Goal: Task Accomplishment & Management: Use online tool/utility

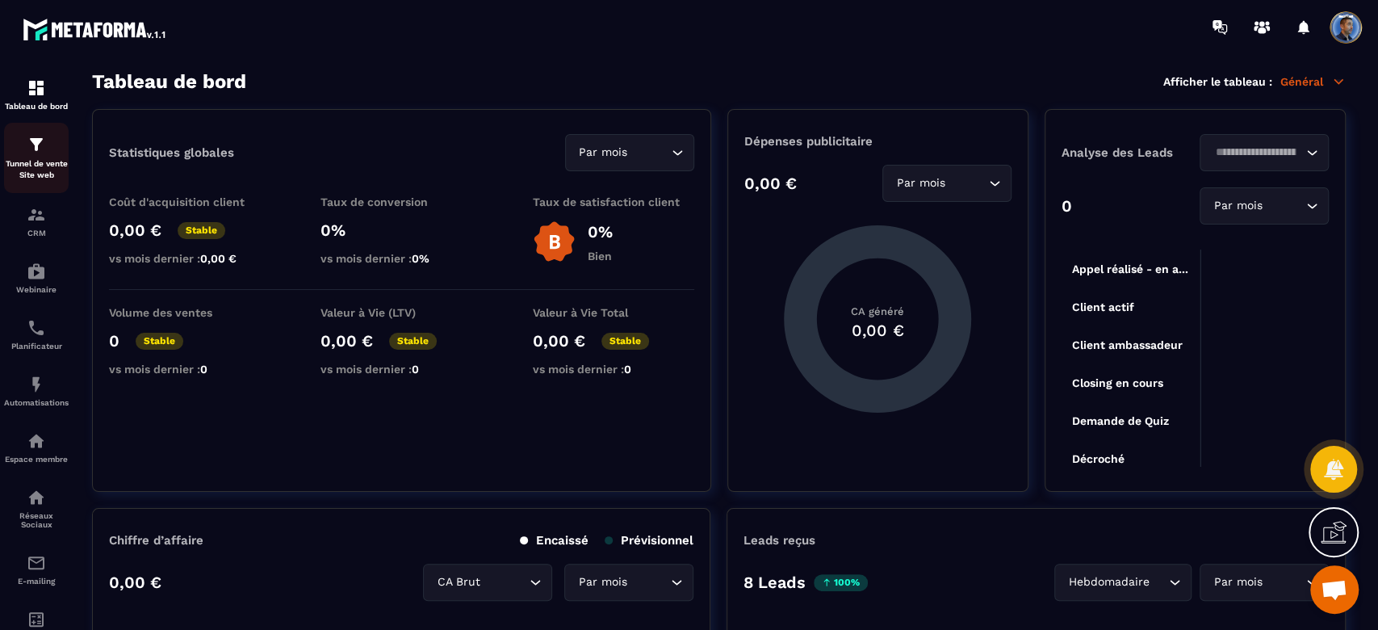
click at [28, 148] on img at bounding box center [36, 144] width 19 height 19
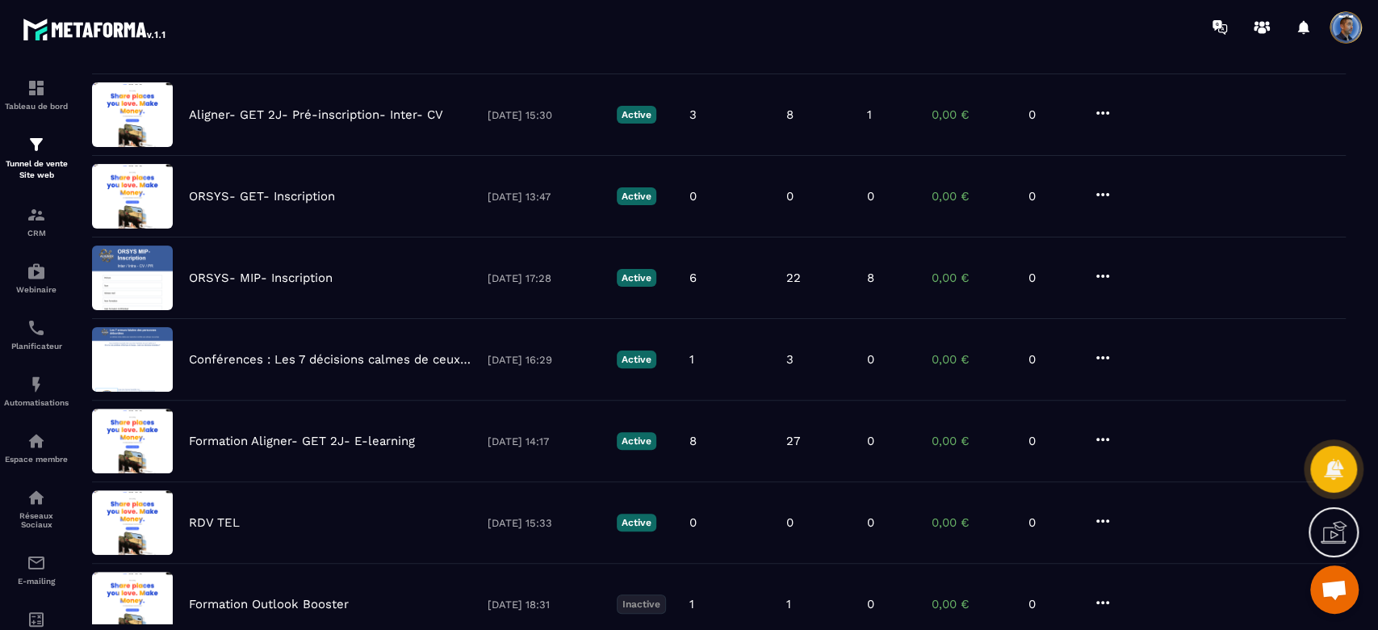
scroll to position [221, 0]
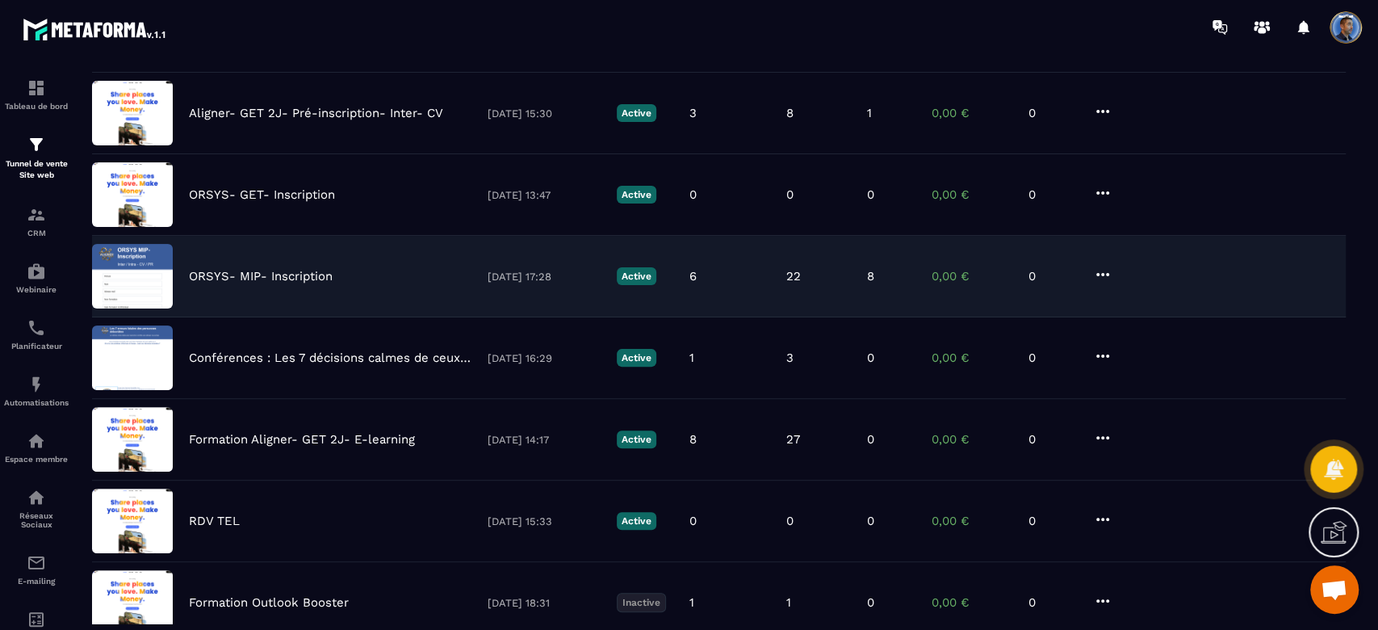
click at [359, 266] on div "ORSYS- MIP- Inscription [DATE] 17:28 Active 6 22 8 0,00 € 0" at bounding box center [719, 277] width 1254 height 82
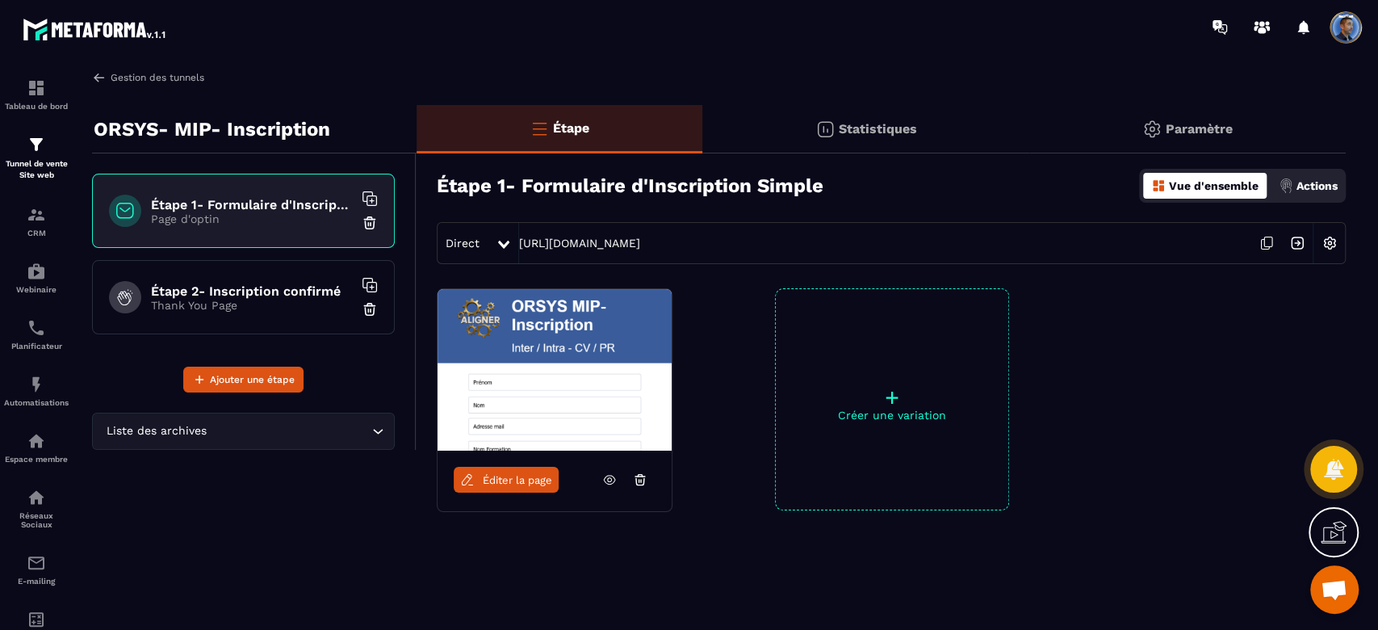
click at [97, 78] on img at bounding box center [99, 77] width 15 height 15
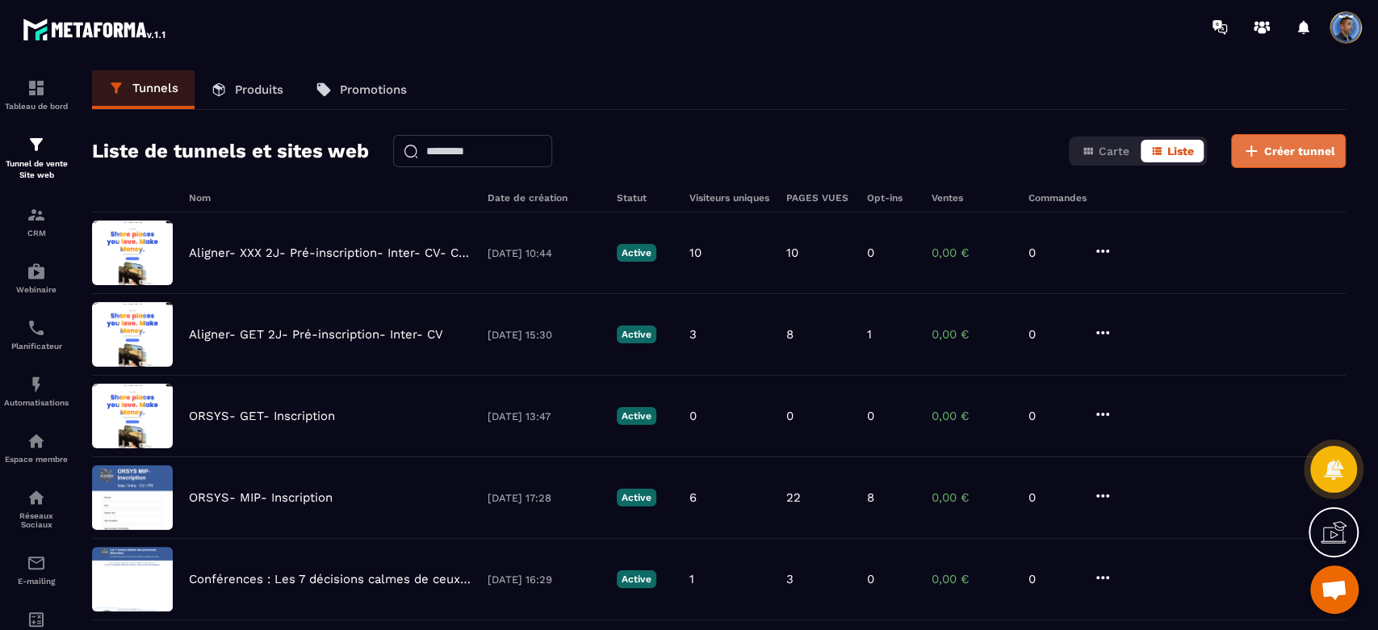
click at [1281, 156] on span "Créer tunnel" at bounding box center [1299, 151] width 71 height 16
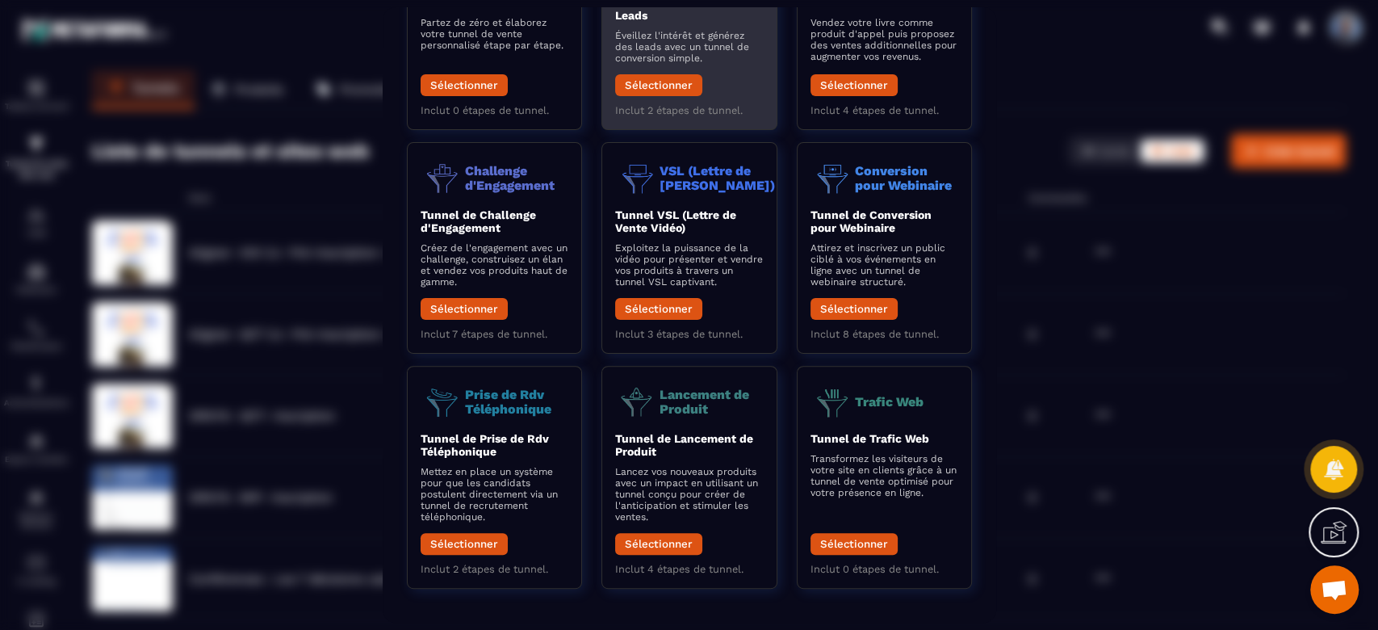
scroll to position [172, 0]
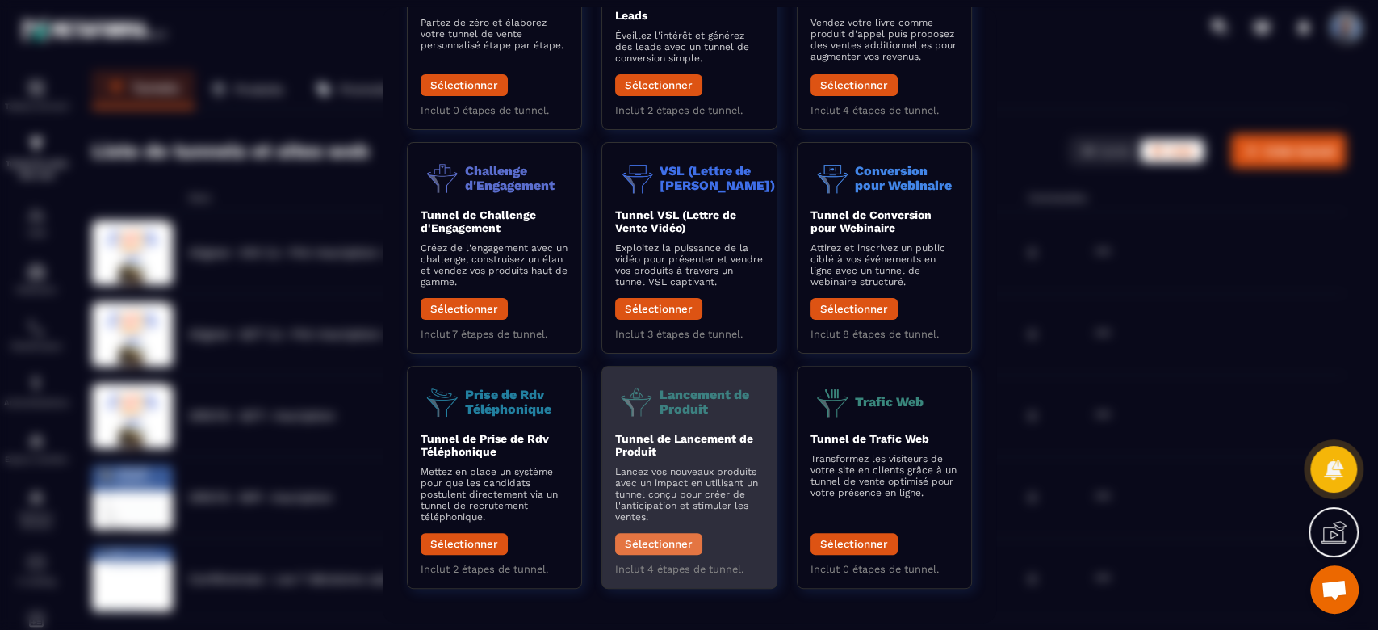
click at [659, 543] on button "Sélectionner" at bounding box center [658, 544] width 87 height 22
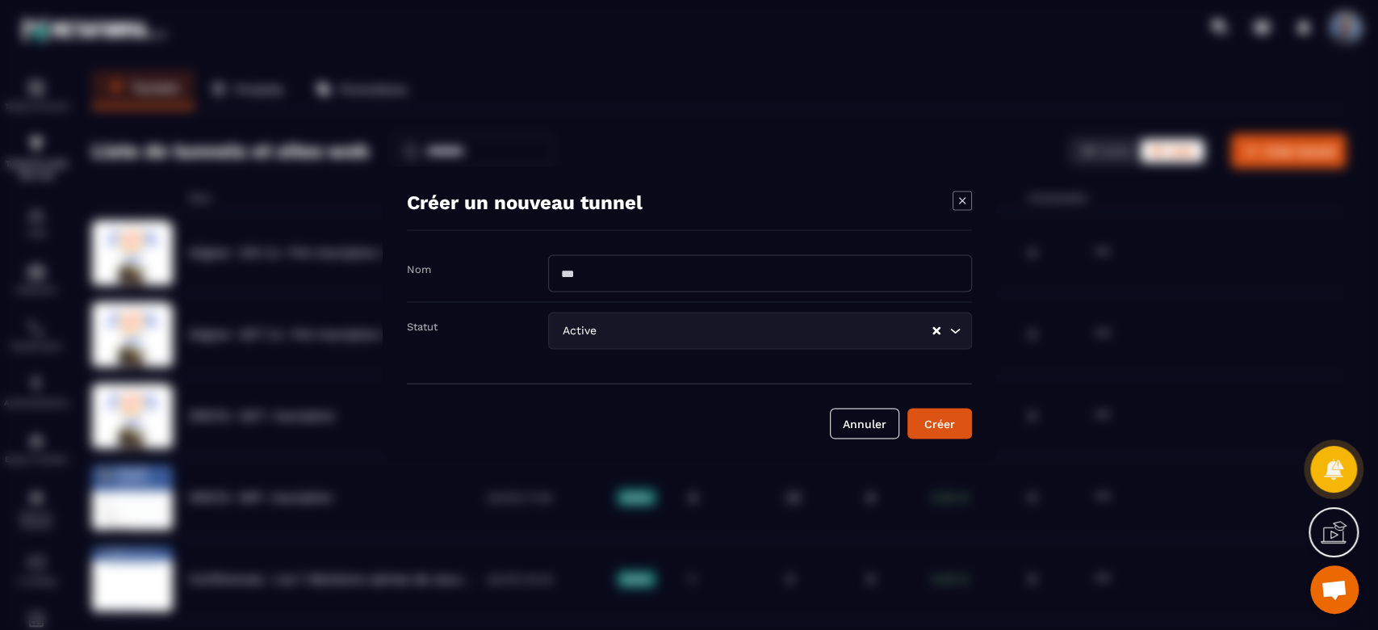
click at [598, 283] on input "Modal window" at bounding box center [760, 273] width 424 height 37
type input "**********"
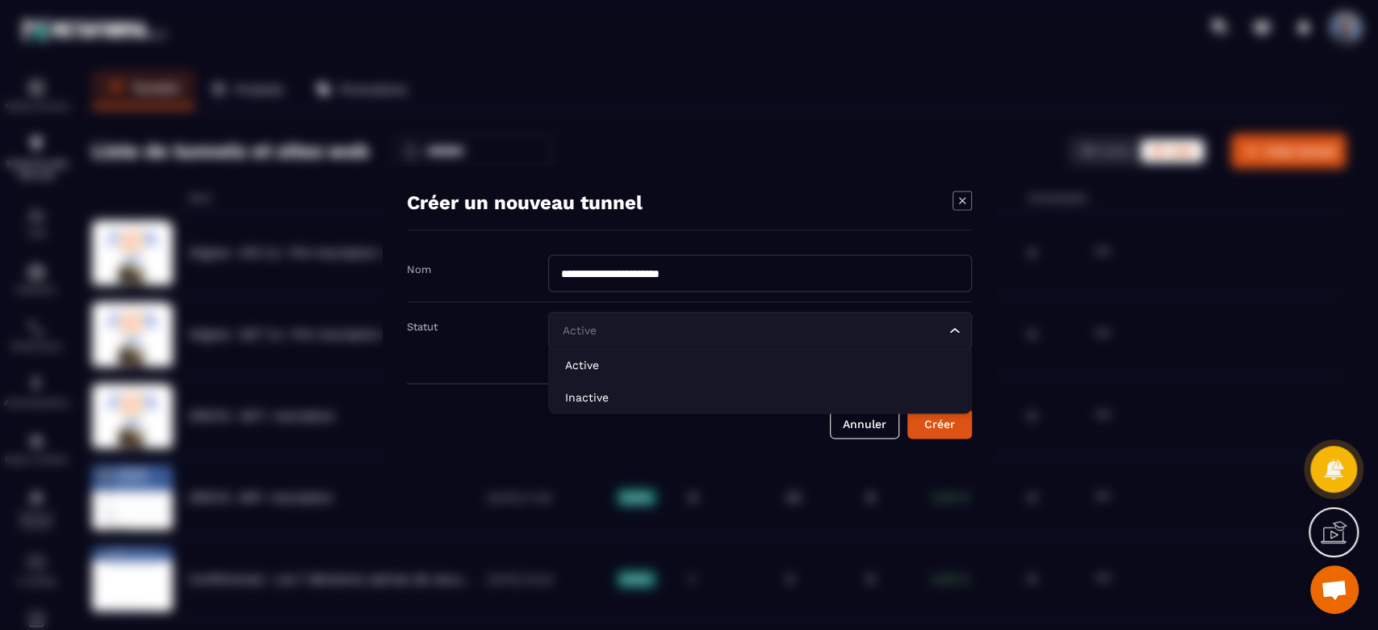
click at [954, 329] on icon "Search for option" at bounding box center [955, 331] width 16 height 16
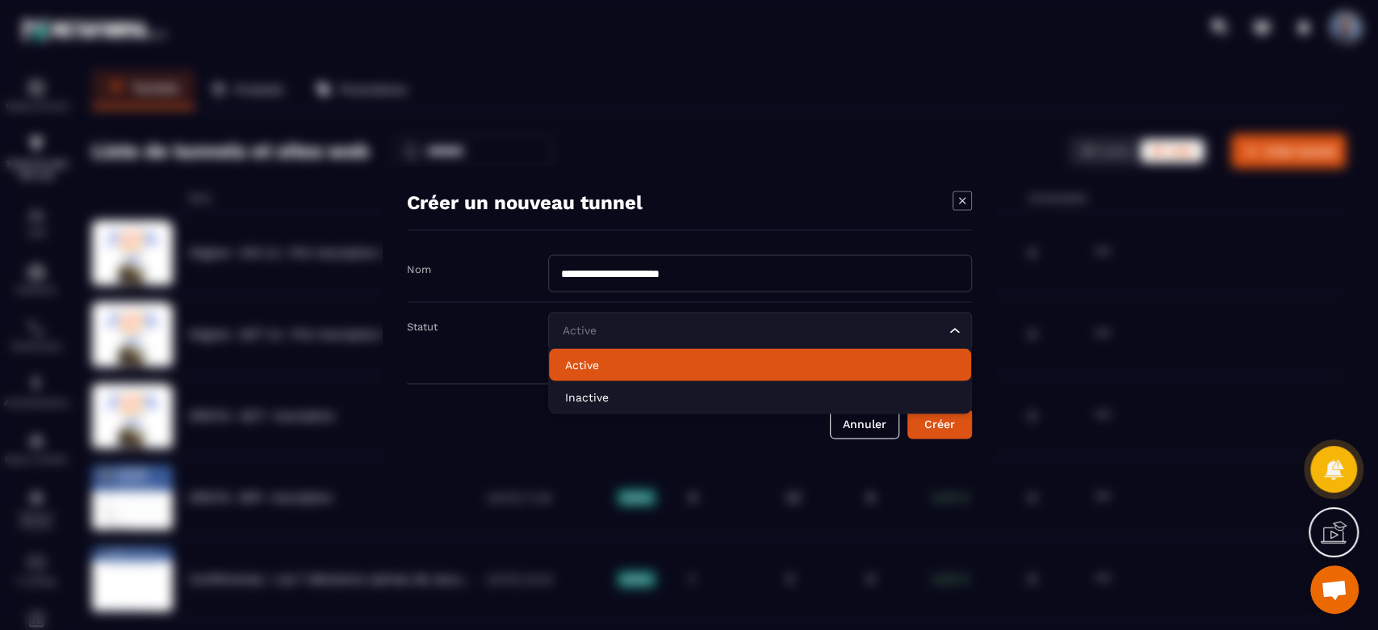
click at [874, 363] on p "Active" at bounding box center [760, 365] width 390 height 16
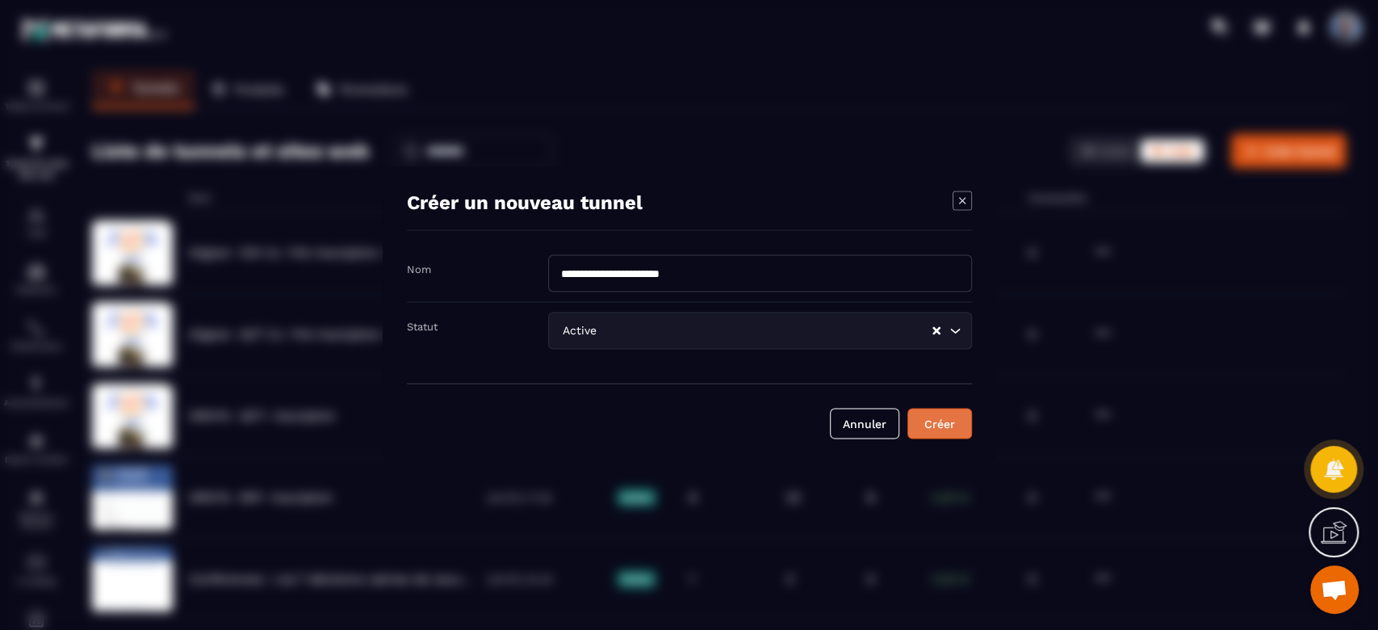
click at [933, 428] on div "Créer" at bounding box center [940, 424] width 44 height 16
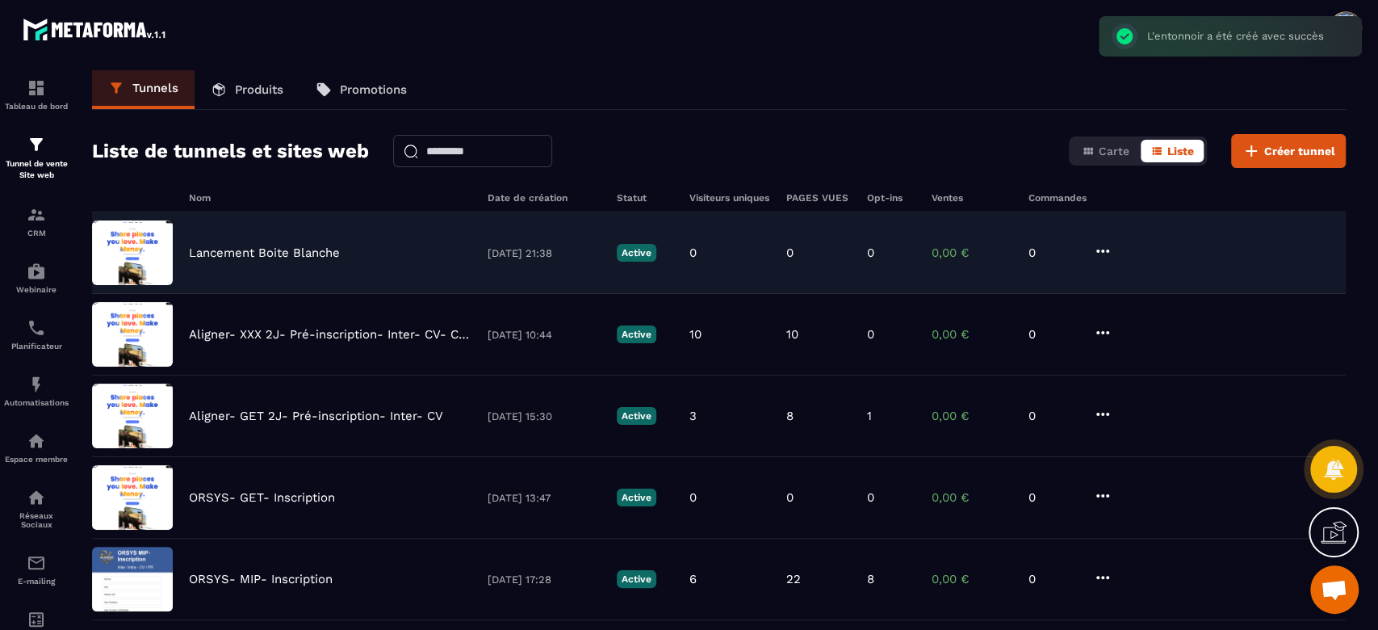
click at [317, 252] on p "Lancement Boite Blanche" at bounding box center [264, 252] width 151 height 15
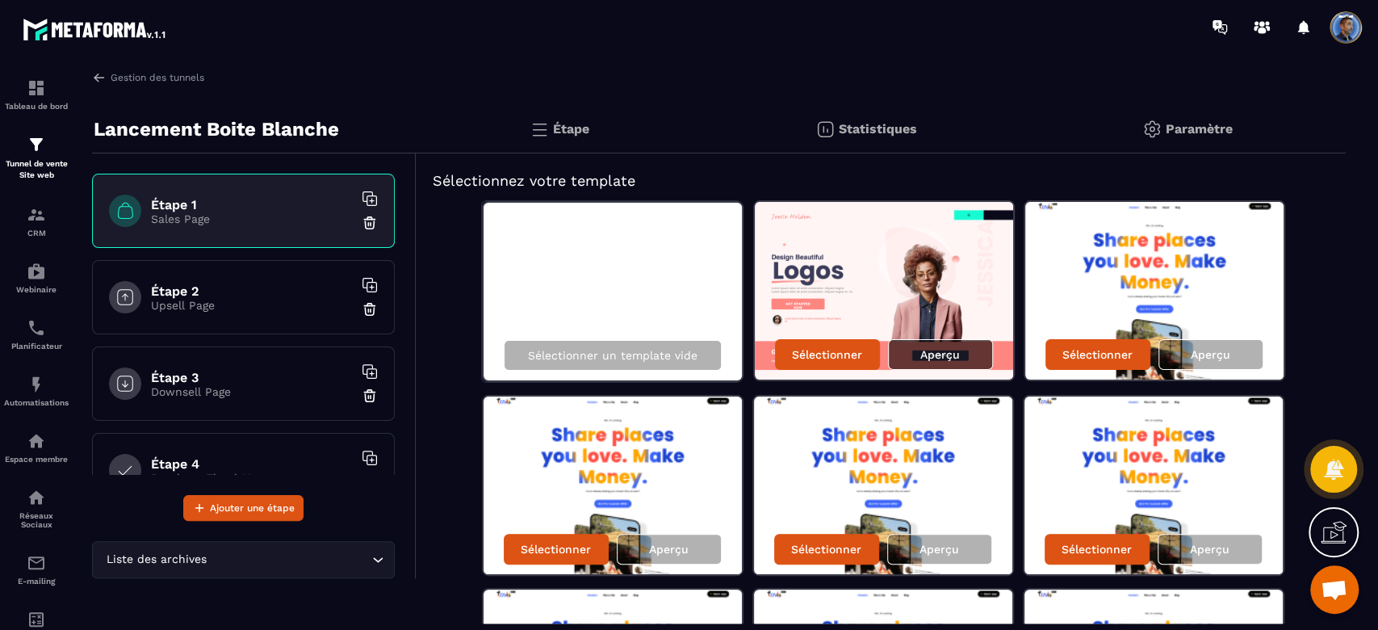
click at [962, 363] on div "Aperçu" at bounding box center [940, 354] width 105 height 31
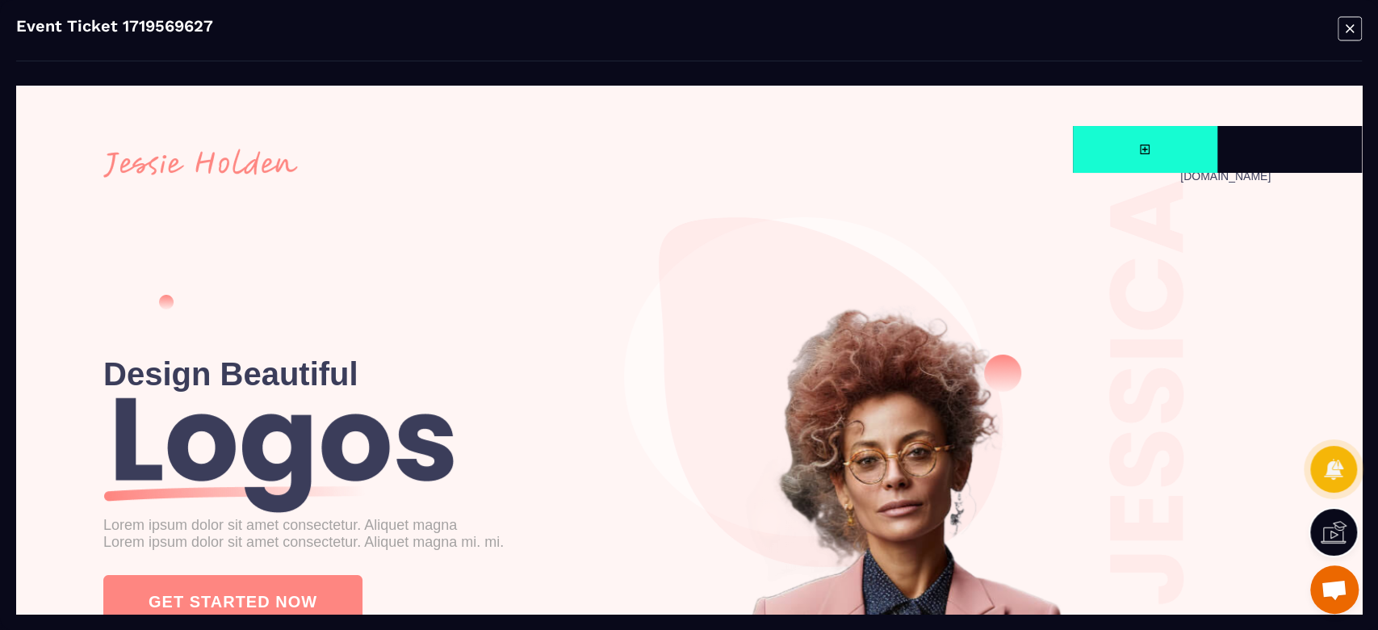
click at [1354, 32] on icon "Modal window" at bounding box center [1350, 28] width 24 height 25
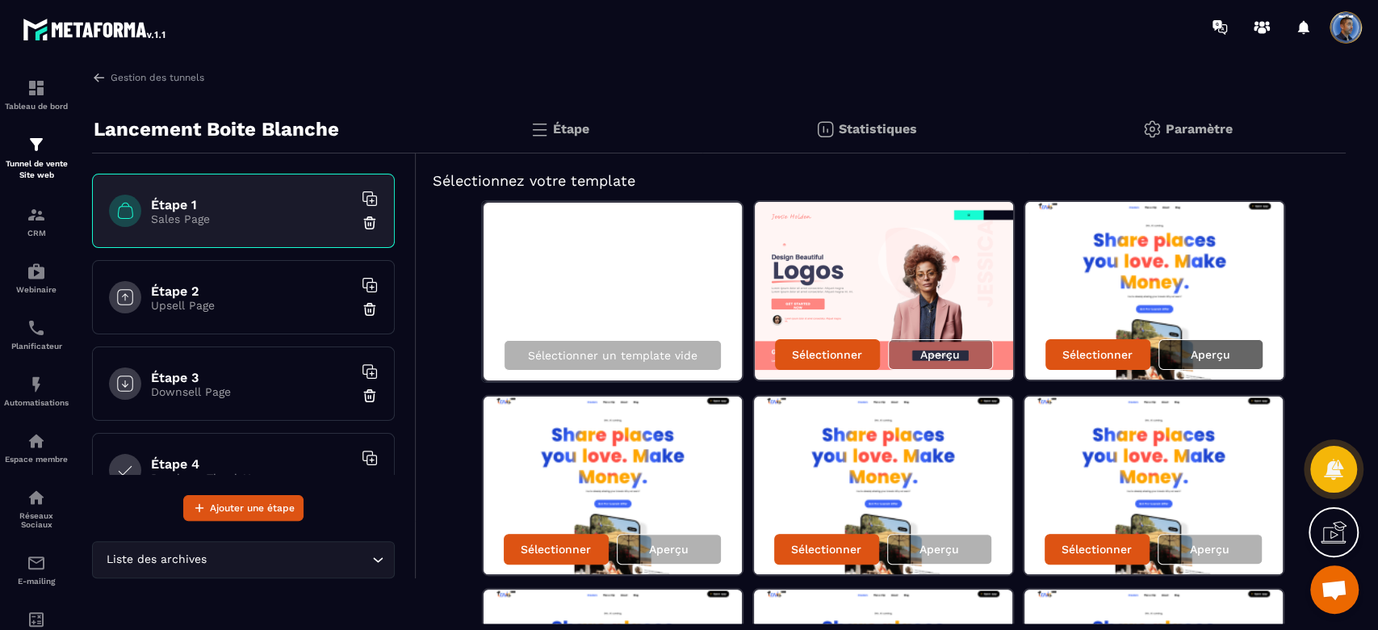
click at [1233, 355] on div "Aperçu" at bounding box center [1211, 354] width 105 height 31
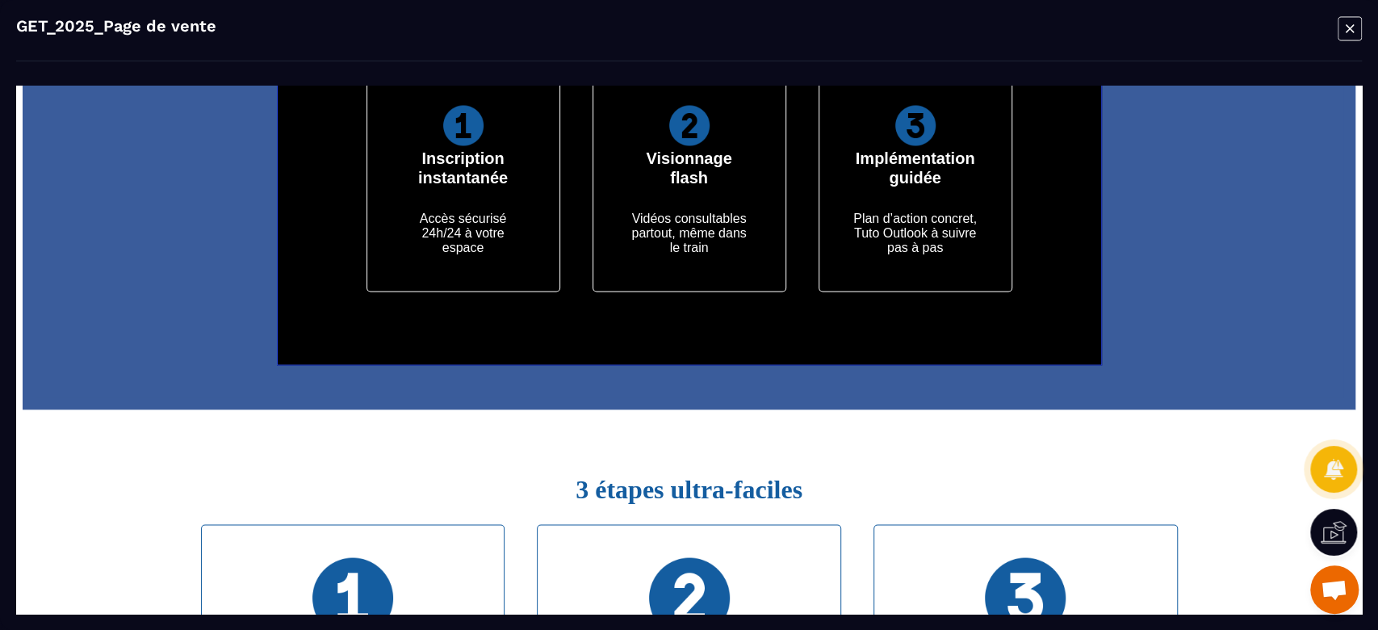
scroll to position [2015, 0]
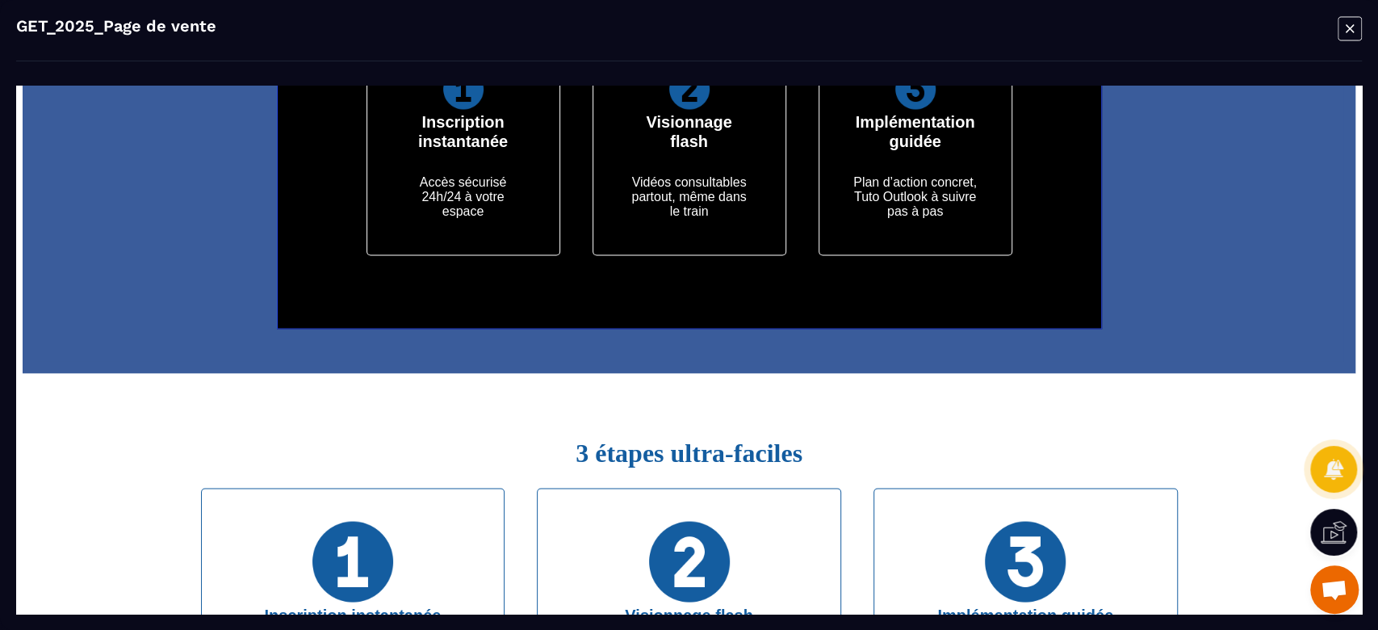
click at [1345, 27] on icon "Modal window" at bounding box center [1350, 28] width 24 height 25
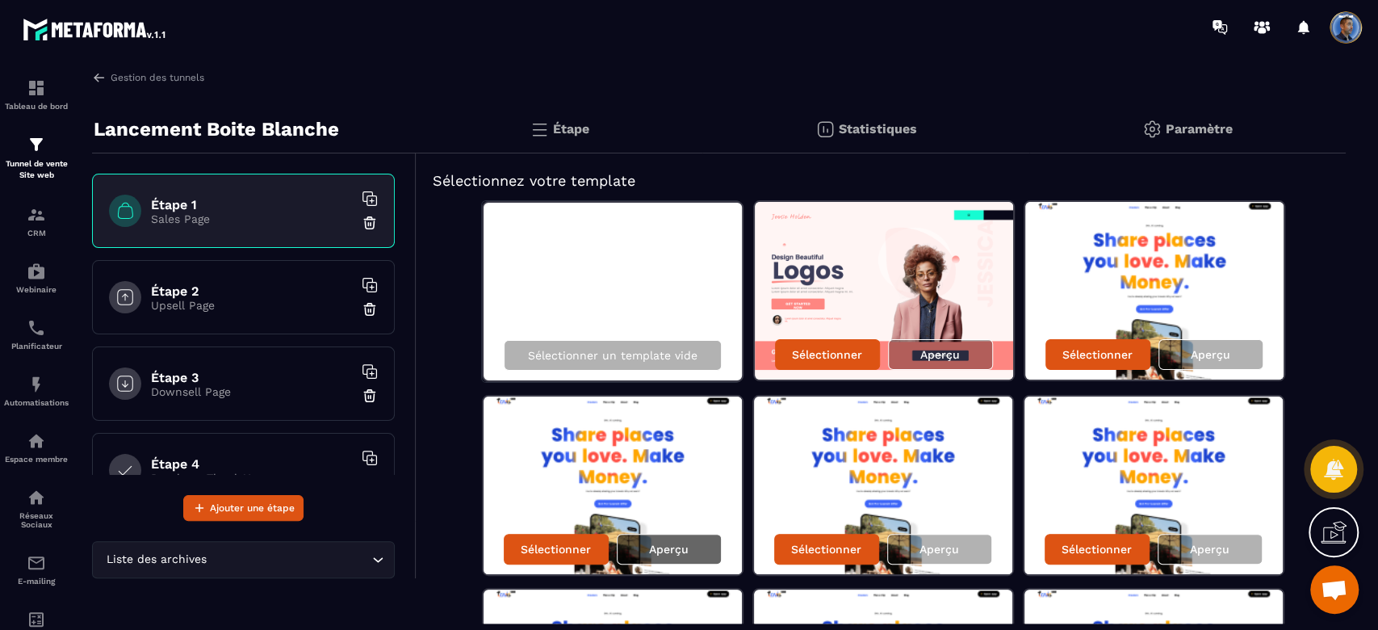
click at [687, 538] on div "Aperçu" at bounding box center [669, 549] width 105 height 31
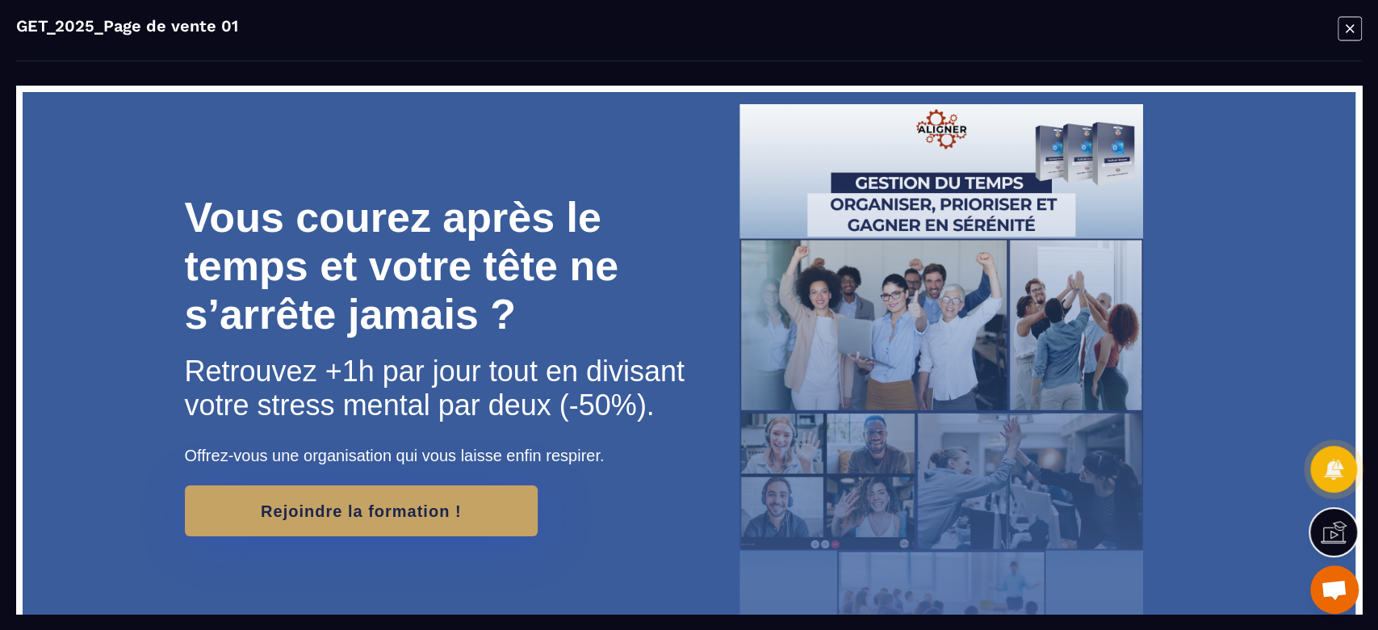
scroll to position [0, 0]
click at [1351, 36] on icon "Modal window" at bounding box center [1350, 28] width 24 height 25
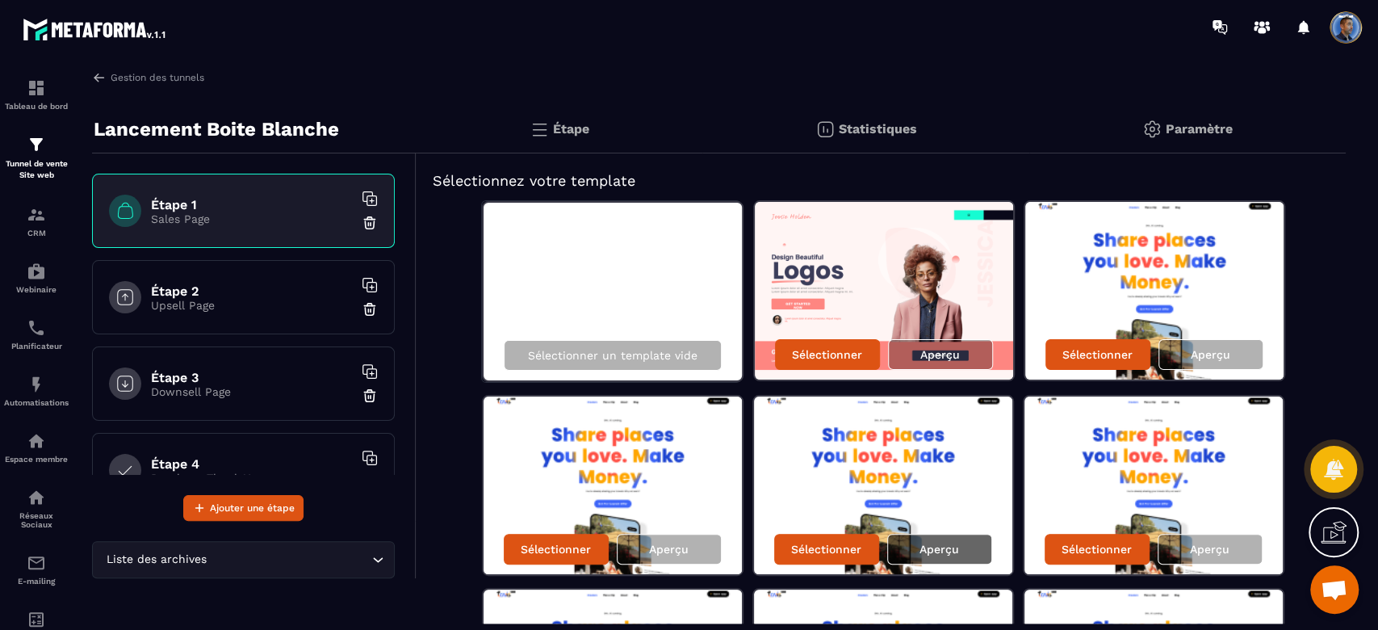
click at [931, 543] on p "Aperçu" at bounding box center [940, 549] width 40 height 13
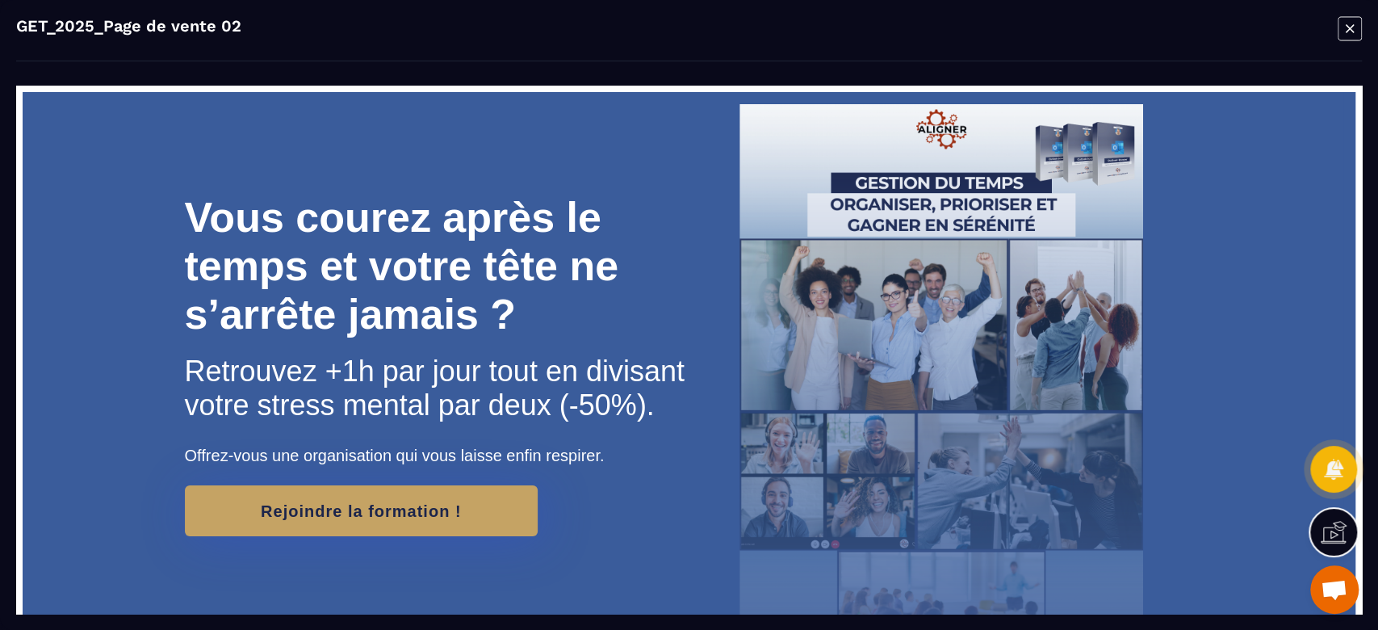
click at [1348, 32] on icon "Modal window" at bounding box center [1350, 28] width 24 height 25
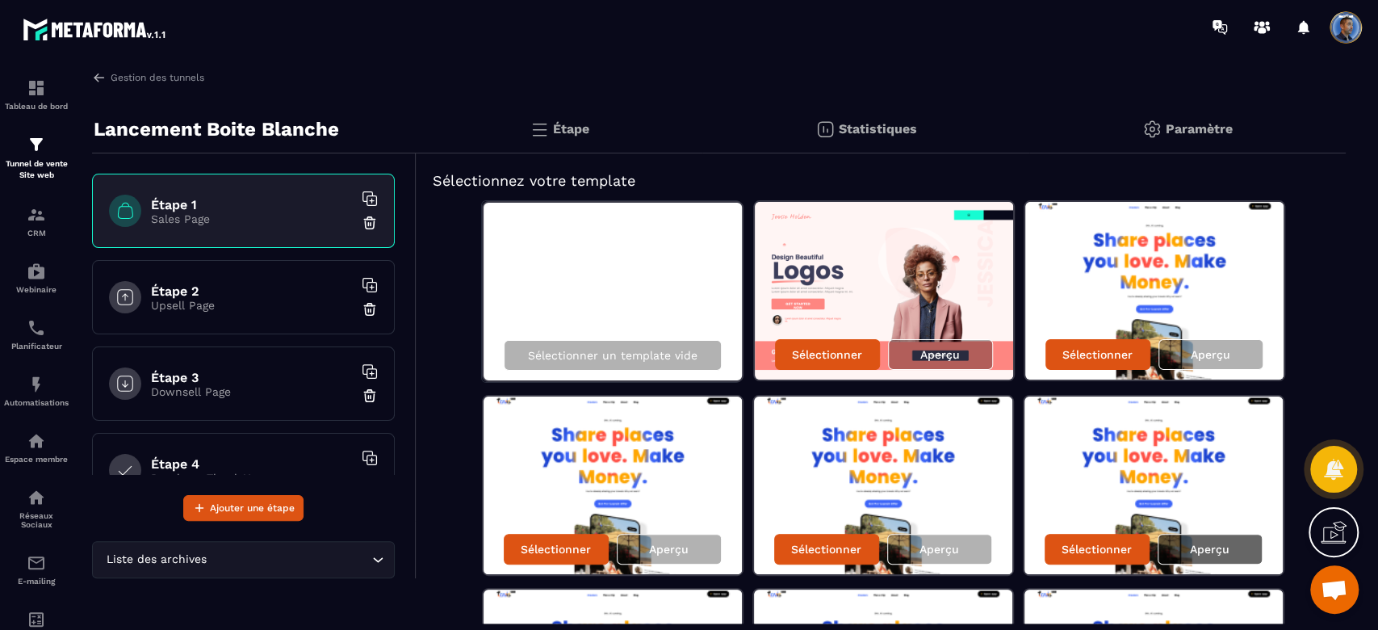
click at [1204, 551] on p "Aperçu" at bounding box center [1210, 549] width 40 height 13
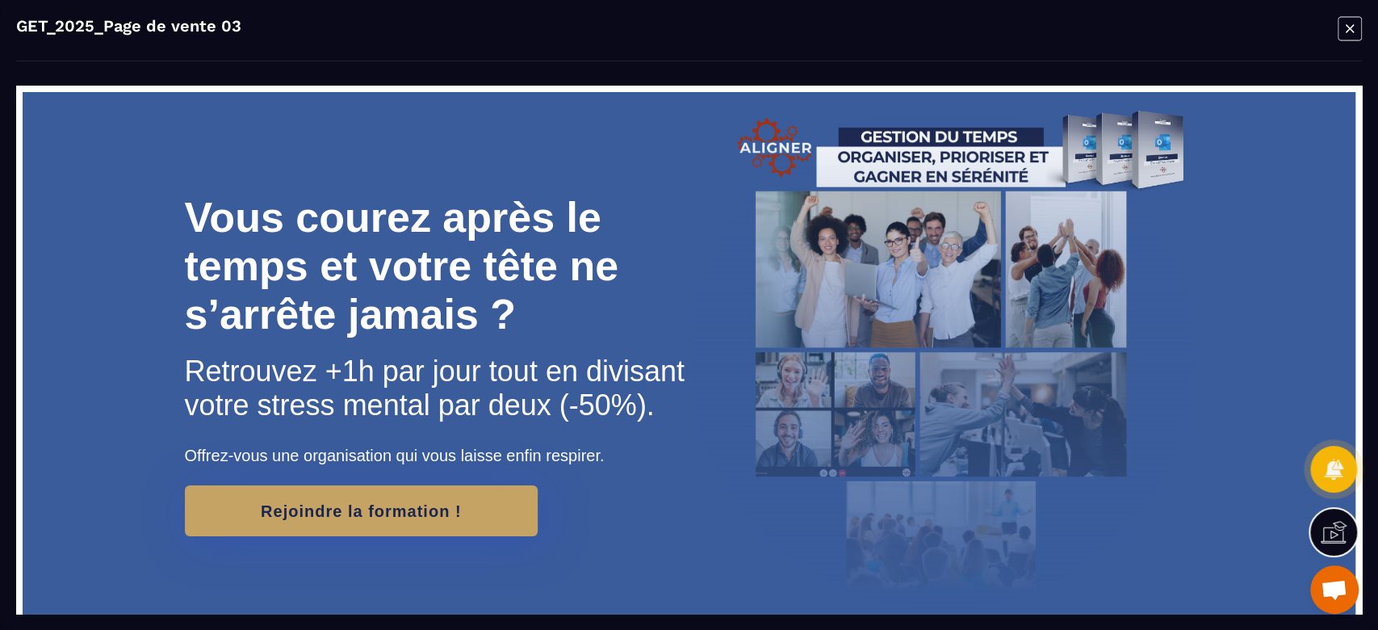
click at [1342, 27] on icon "Modal window" at bounding box center [1350, 28] width 24 height 25
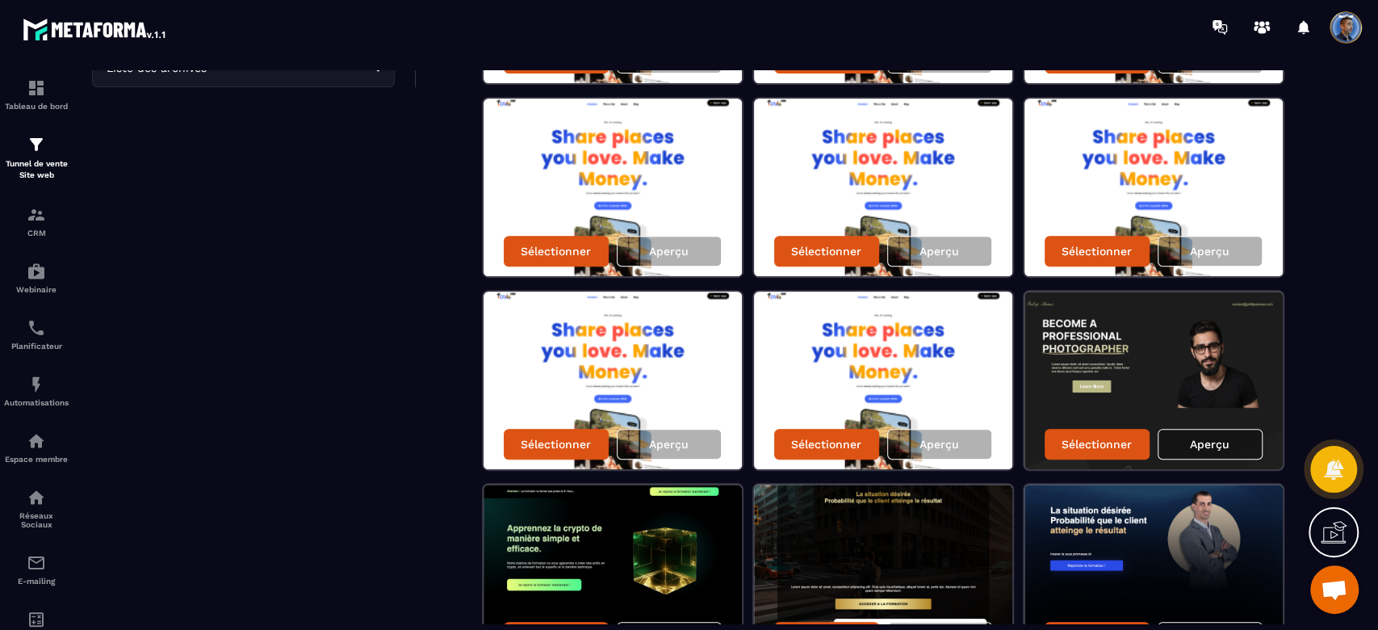
scroll to position [496, 0]
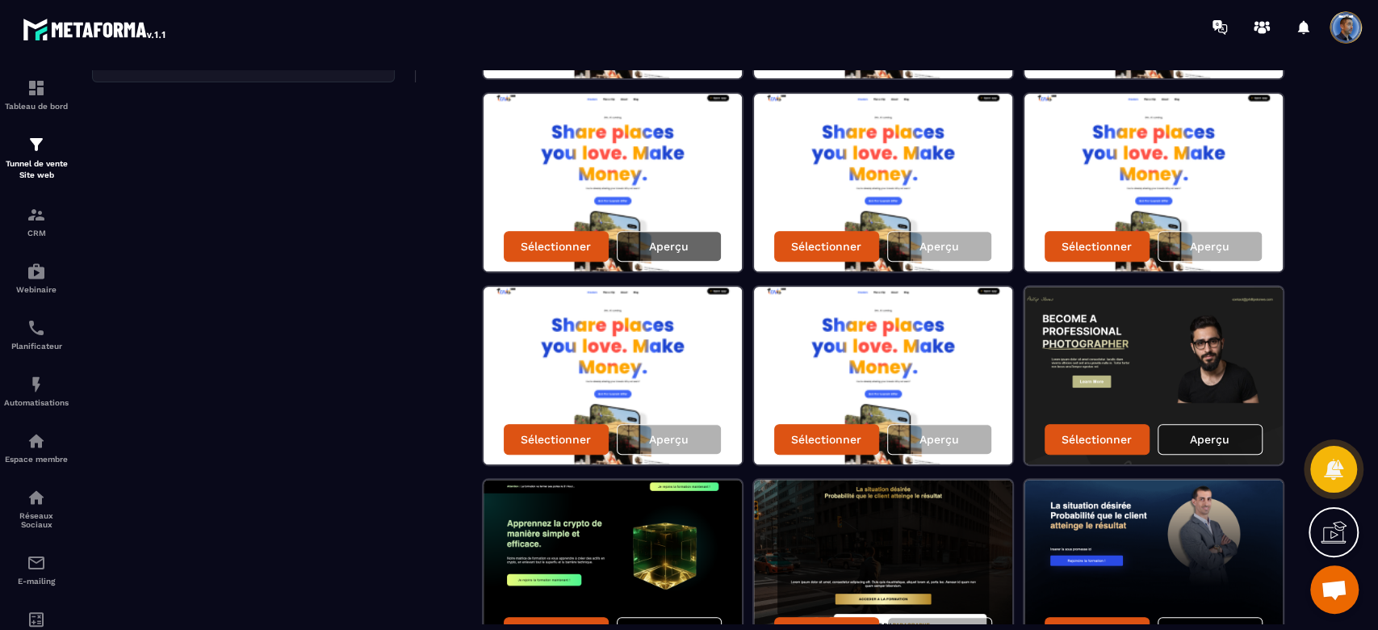
click at [678, 241] on p "Aperçu" at bounding box center [669, 246] width 40 height 13
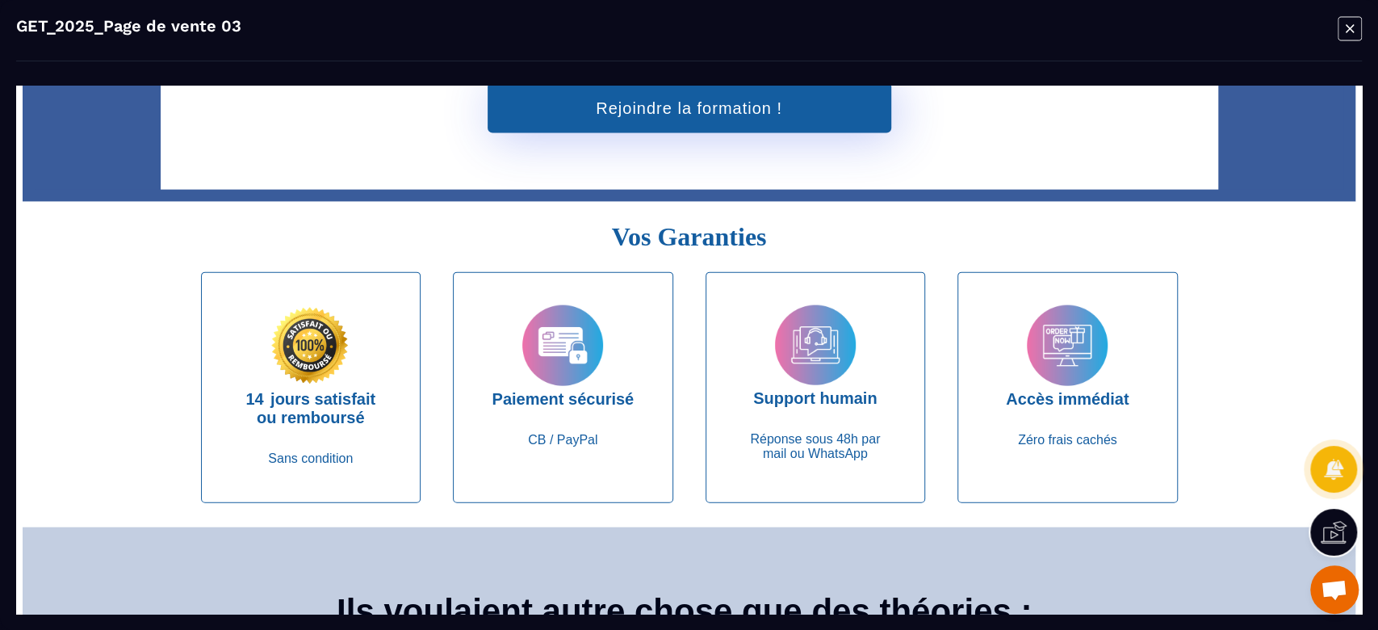
scroll to position [6616, 0]
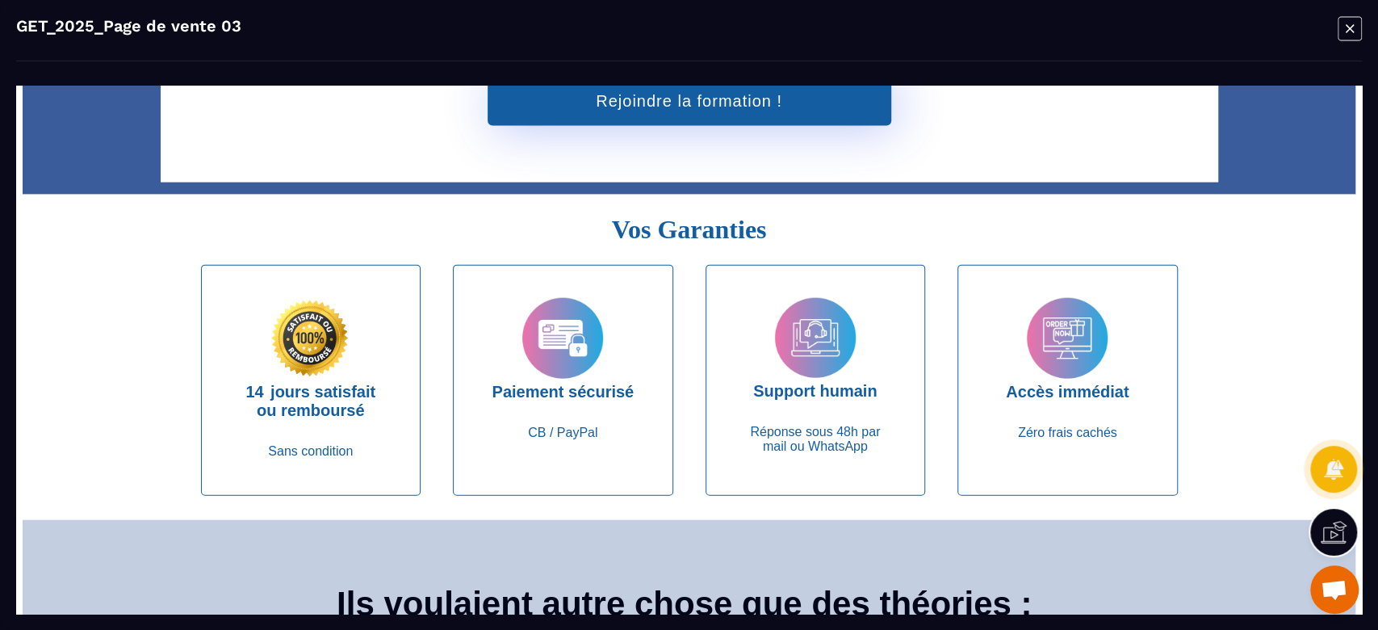
click at [1168, 158] on div "Rejoindre la formation !" at bounding box center [689, 93] width 1009 height 132
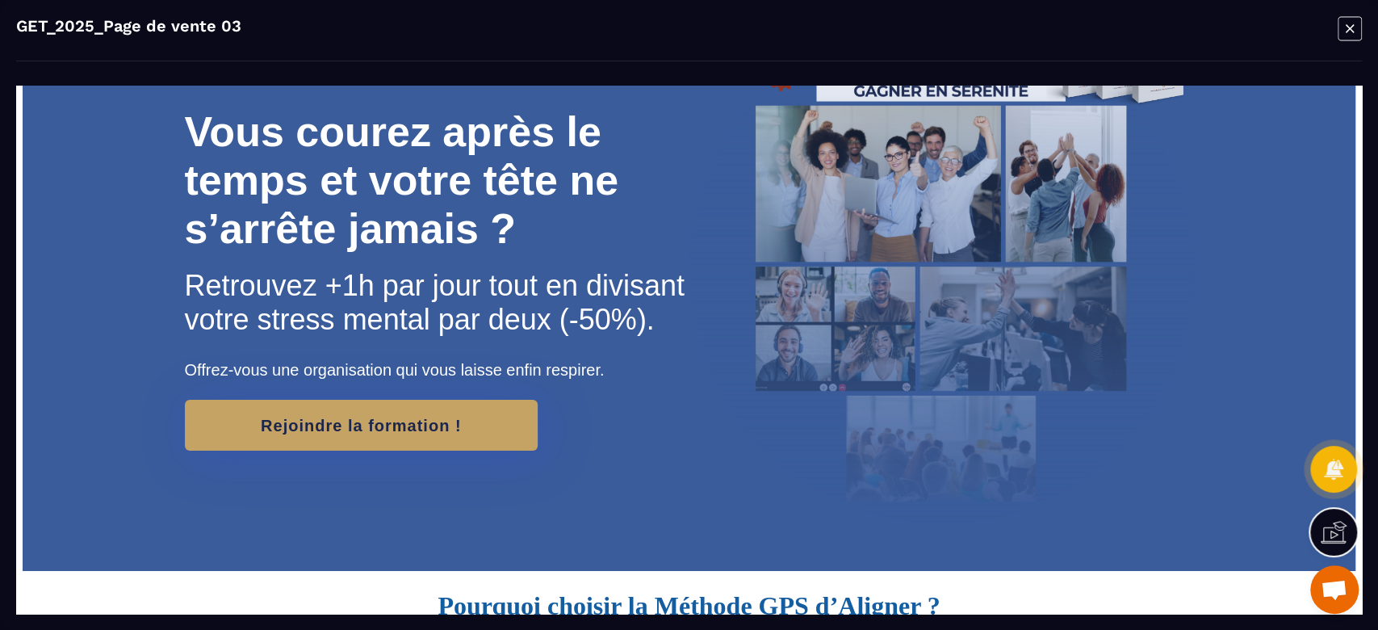
scroll to position [79, 0]
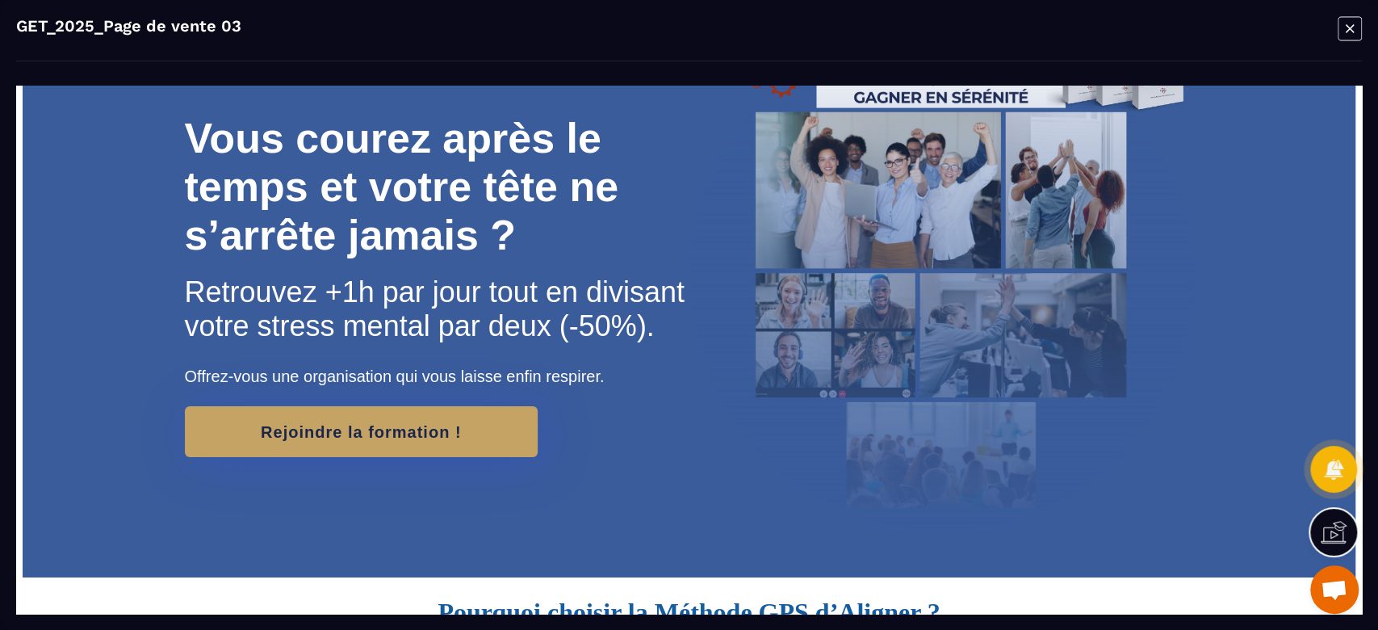
click at [1357, 20] on icon "Modal window" at bounding box center [1350, 28] width 24 height 25
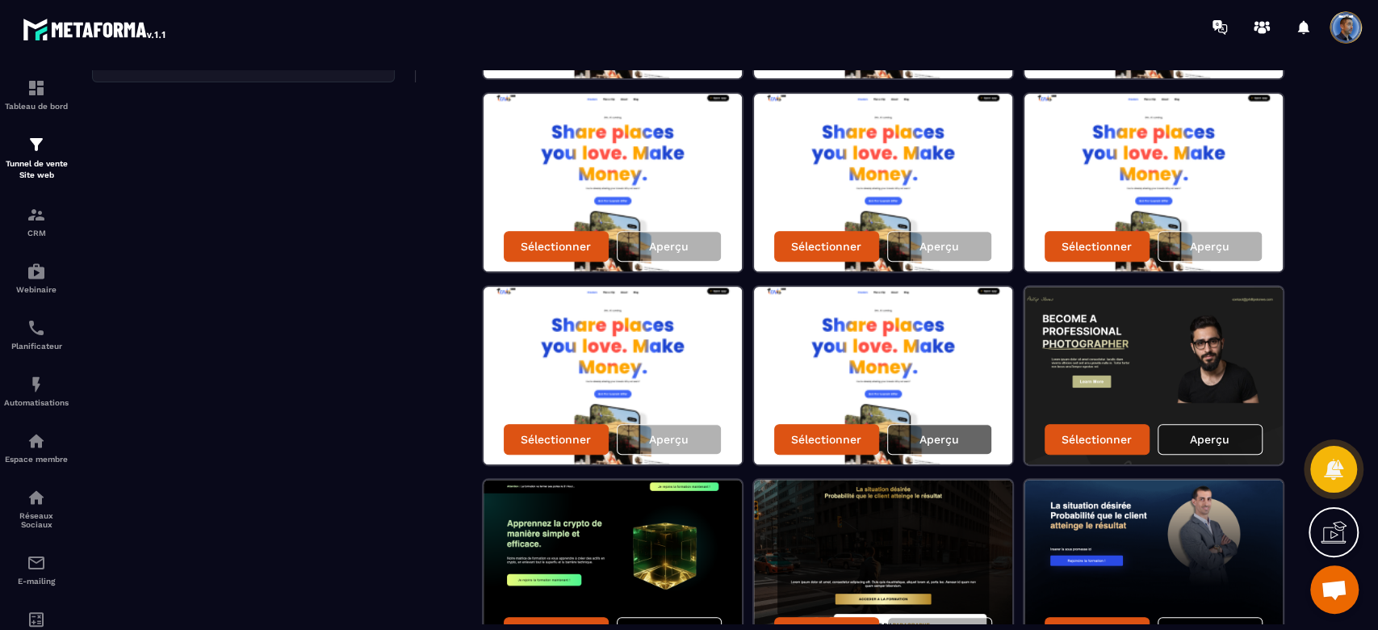
click at [962, 430] on div "Aperçu" at bounding box center [939, 439] width 105 height 31
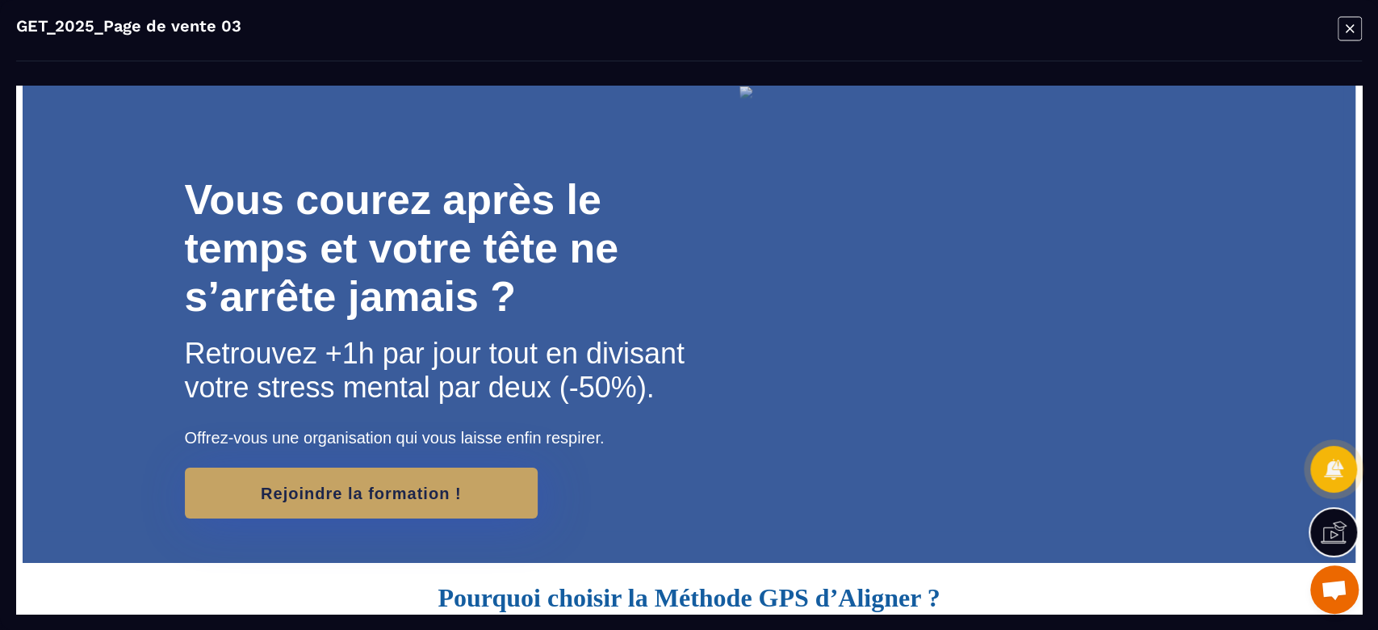
scroll to position [14, 0]
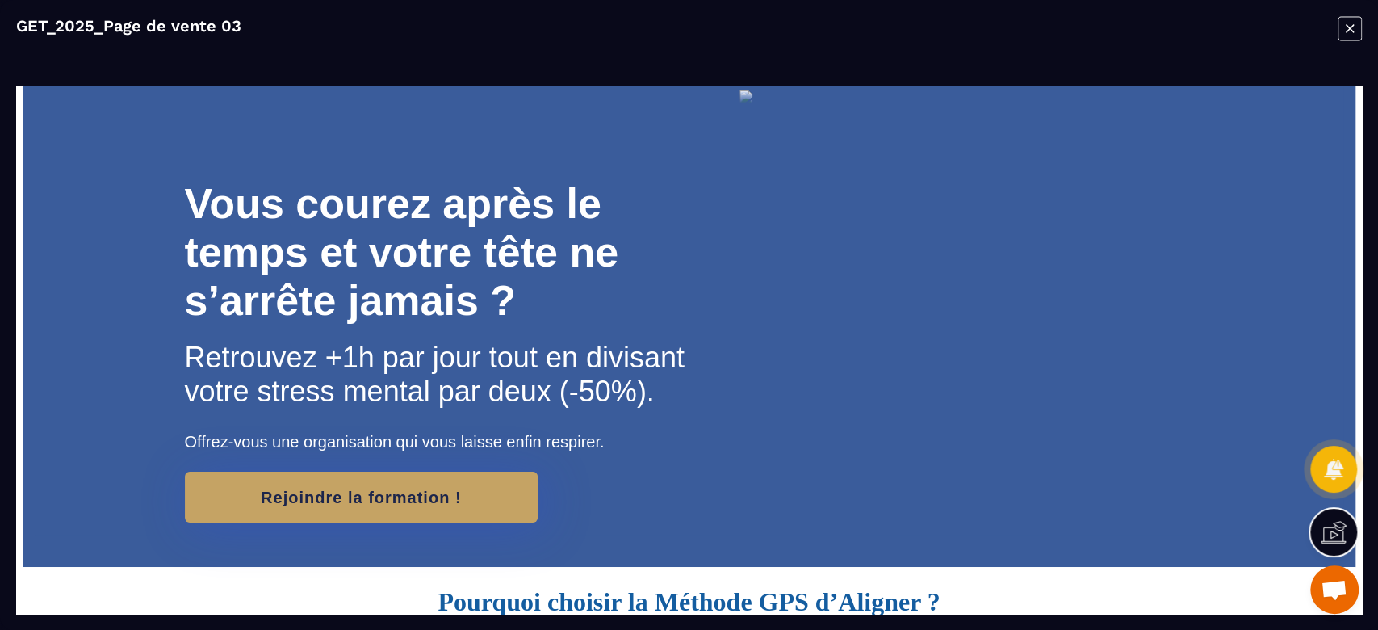
click at [1356, 26] on icon "Modal window" at bounding box center [1350, 28] width 24 height 25
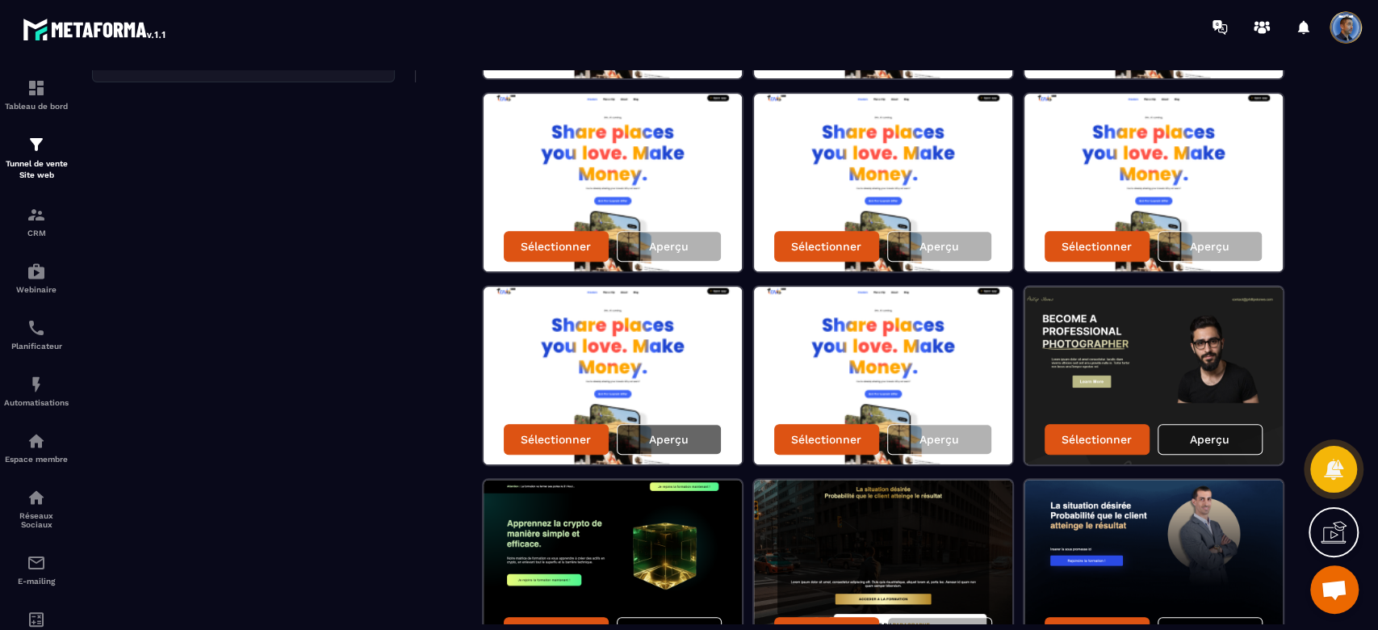
click at [680, 442] on p "Aperçu" at bounding box center [669, 439] width 40 height 13
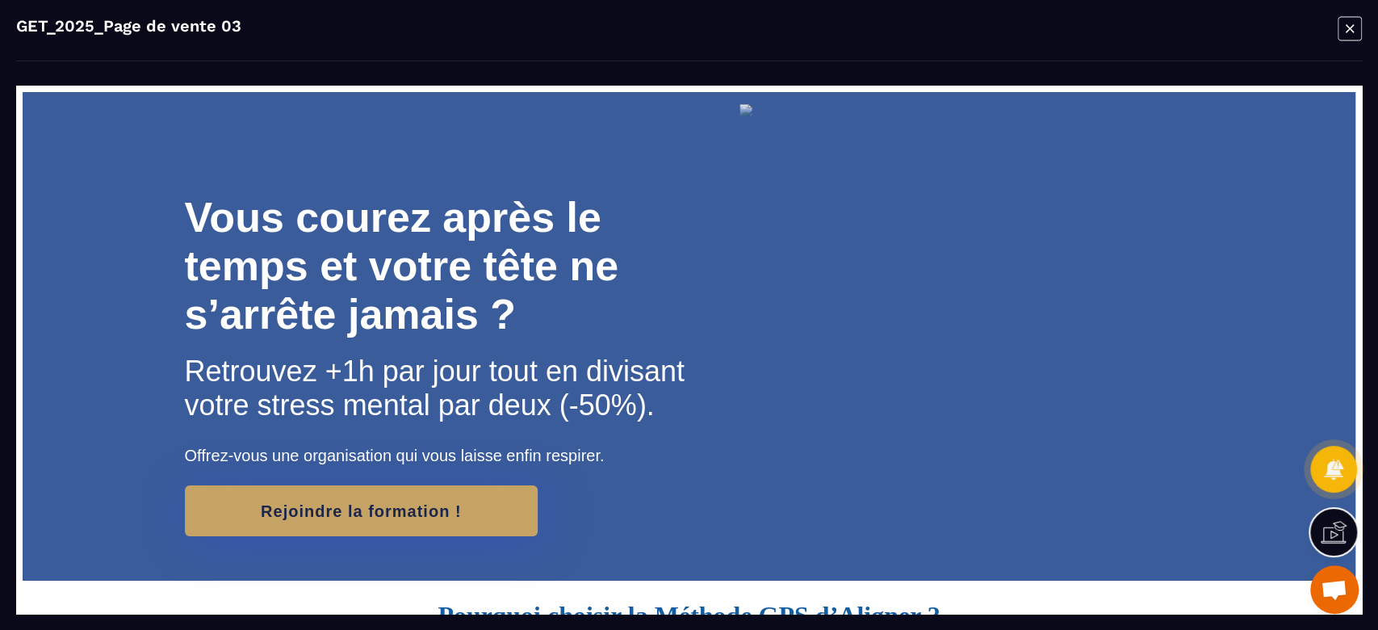
scroll to position [0, 0]
click at [1350, 31] on icon "Modal window" at bounding box center [1350, 28] width 24 height 25
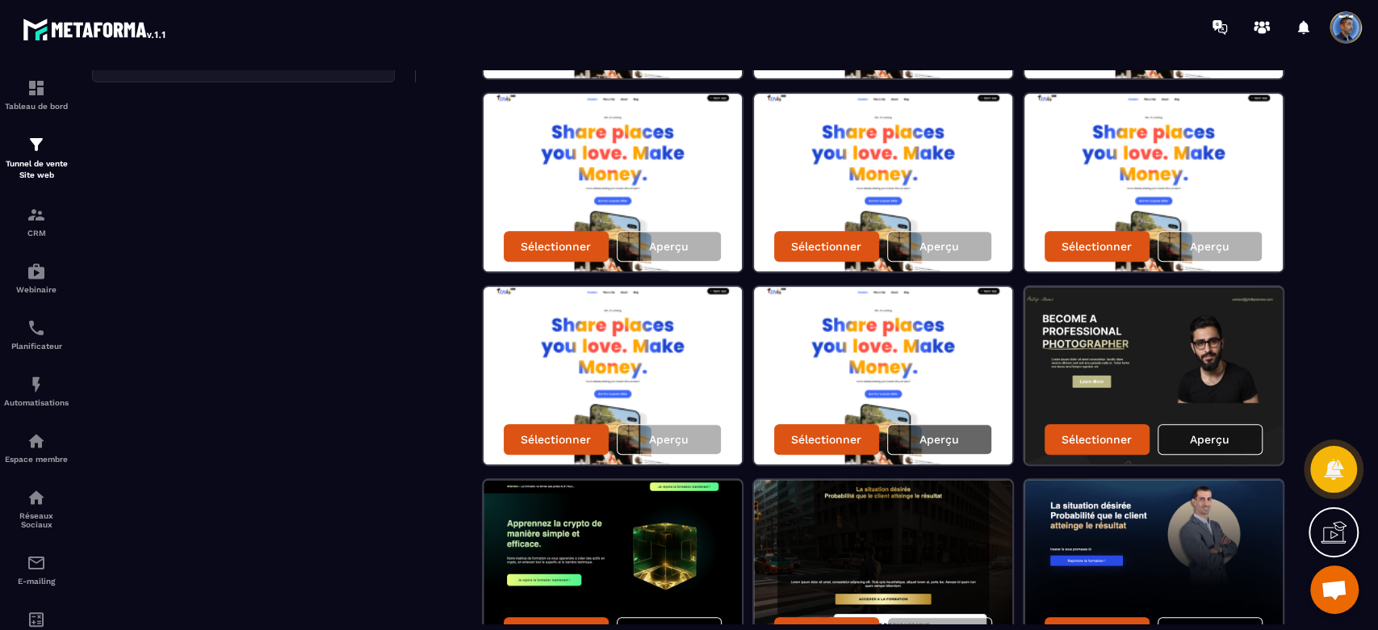
click at [923, 437] on p "Aperçu" at bounding box center [940, 439] width 40 height 13
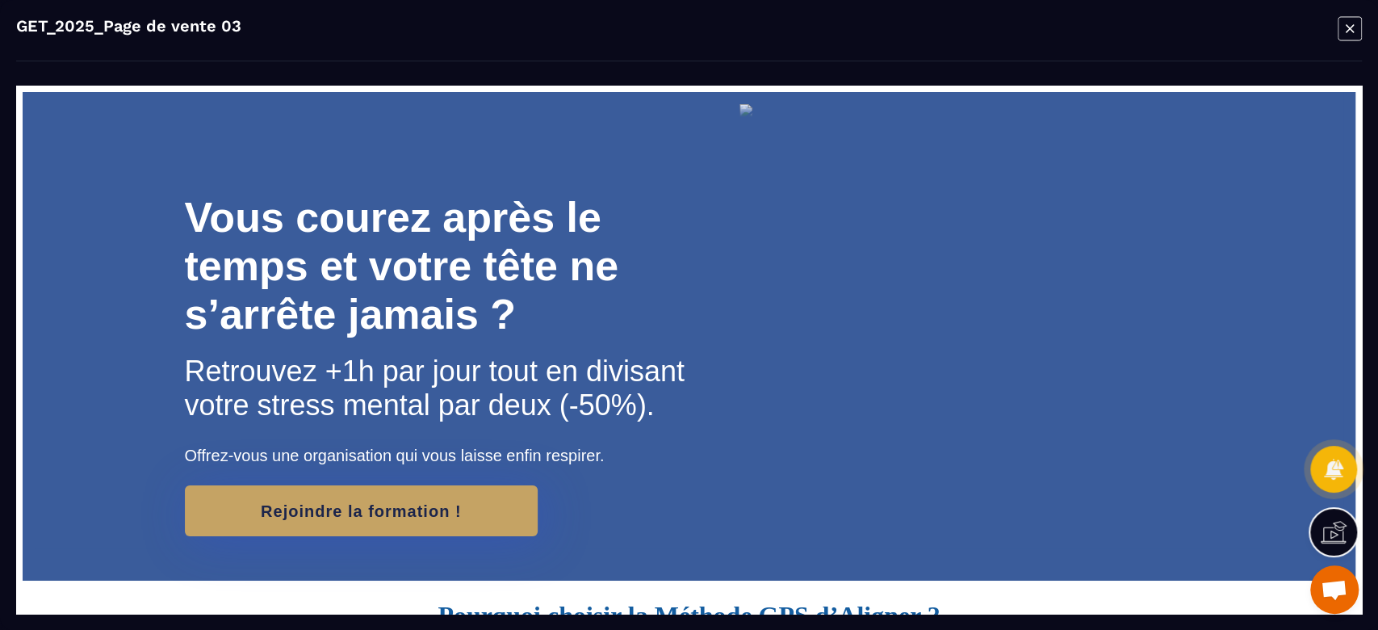
click at [1345, 28] on icon "Modal window" at bounding box center [1350, 28] width 24 height 25
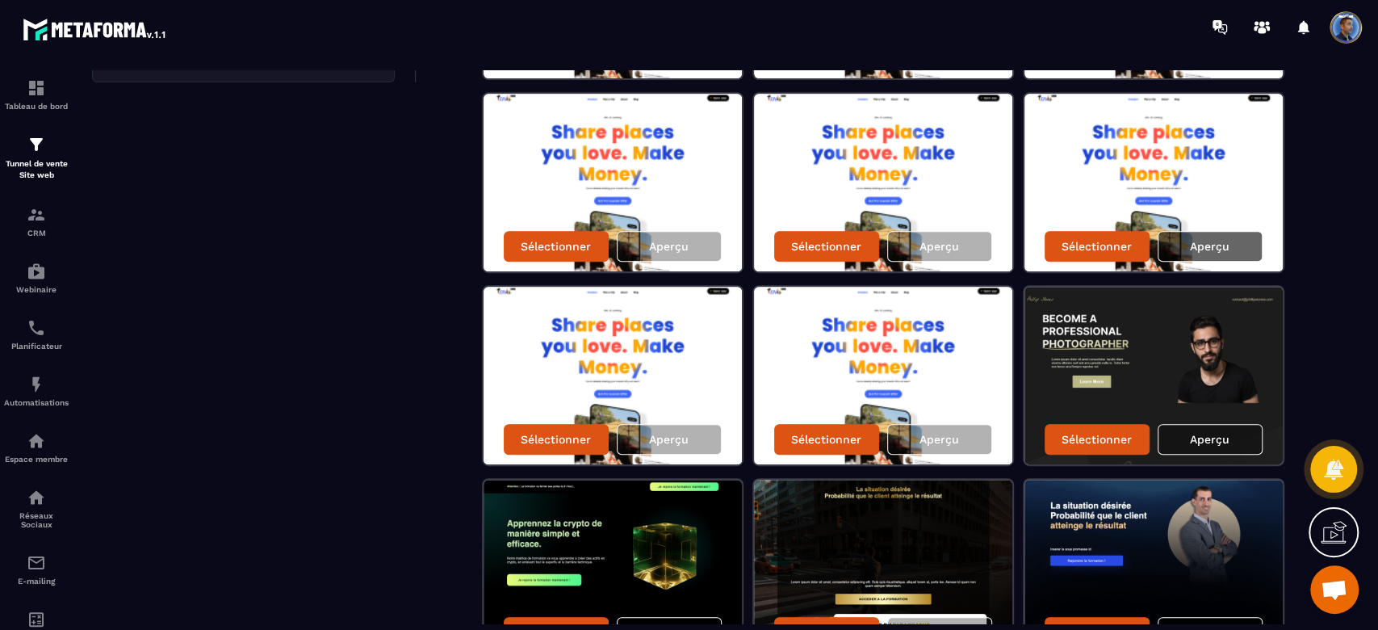
click at [1192, 246] on p "Aperçu" at bounding box center [1210, 246] width 40 height 13
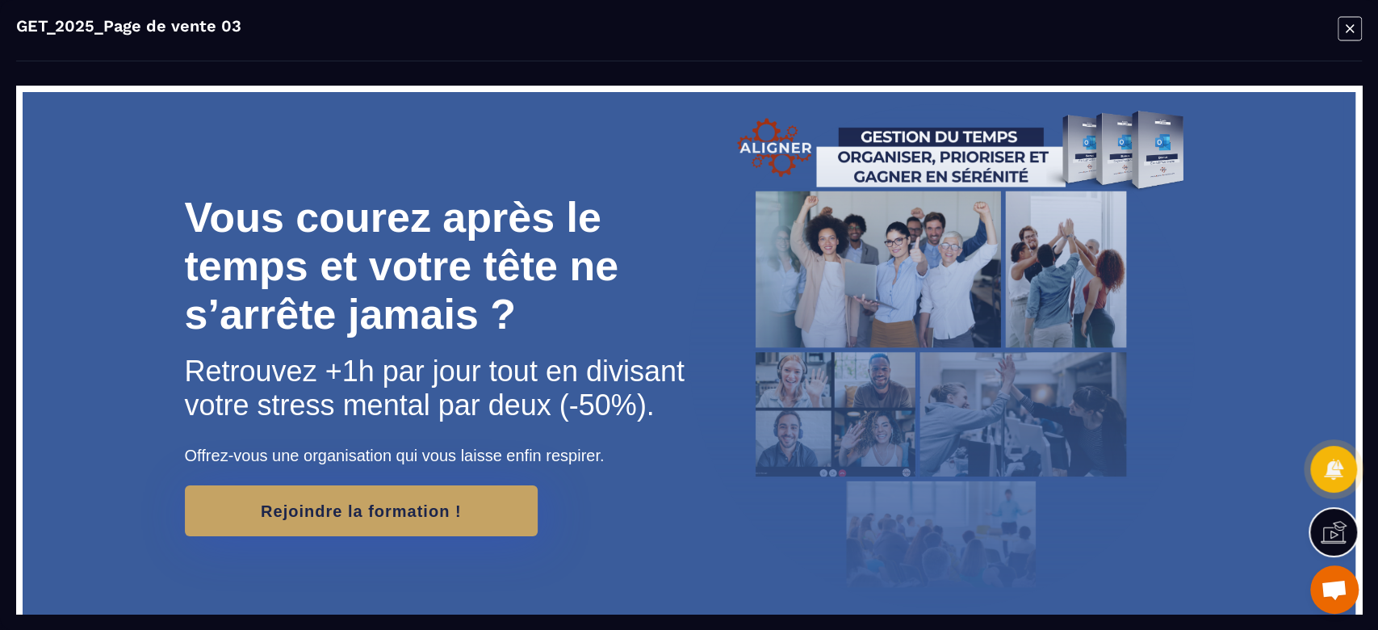
click at [1356, 26] on icon "Modal window" at bounding box center [1350, 28] width 24 height 25
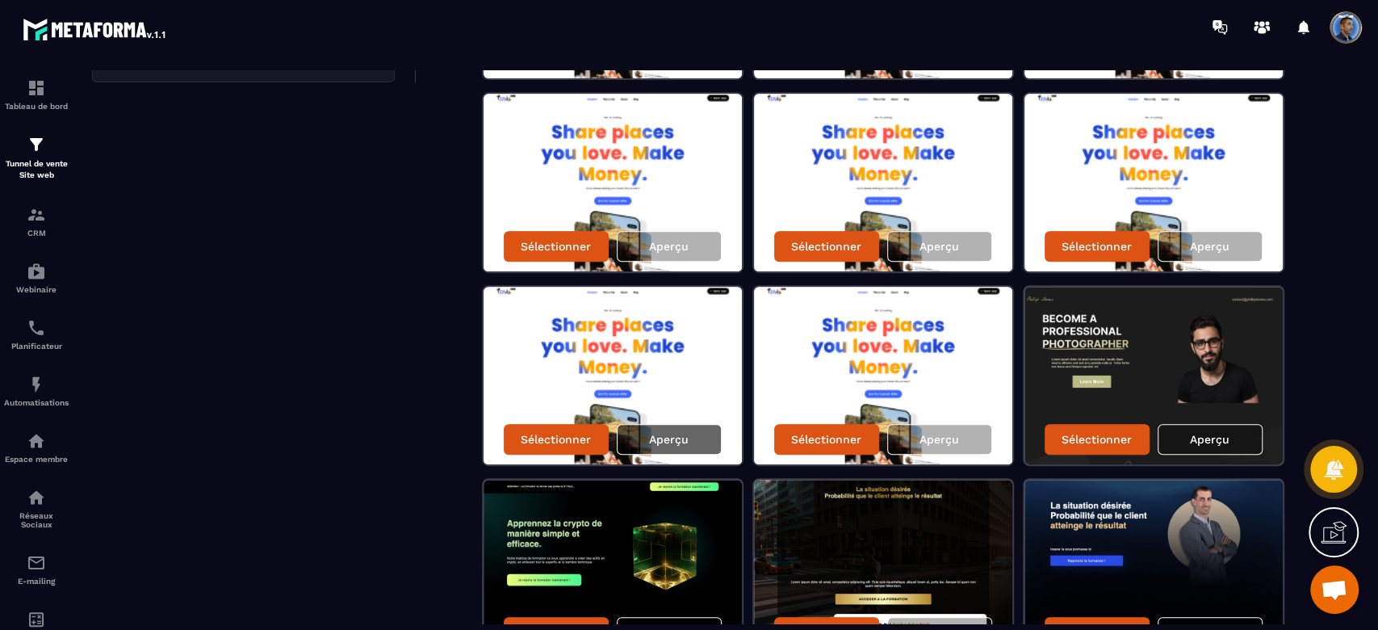
click at [691, 439] on div "Aperçu" at bounding box center [669, 439] width 105 height 31
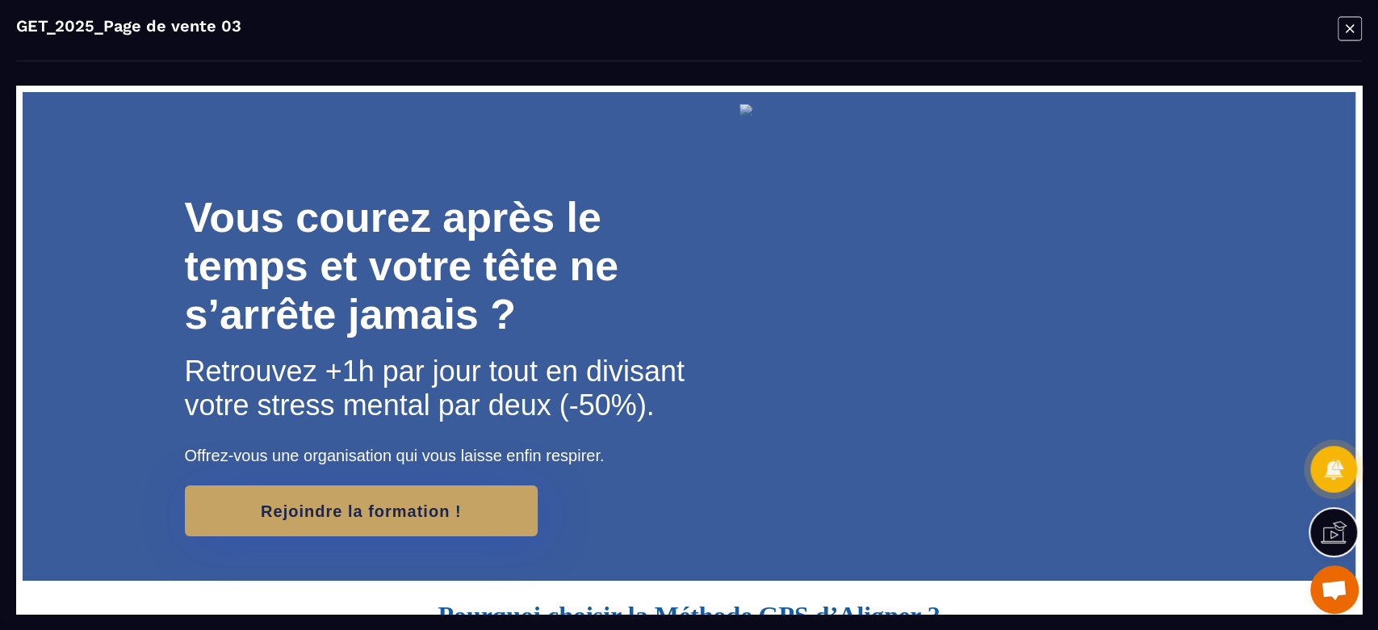
click at [1349, 21] on icon "Modal window" at bounding box center [1350, 28] width 24 height 25
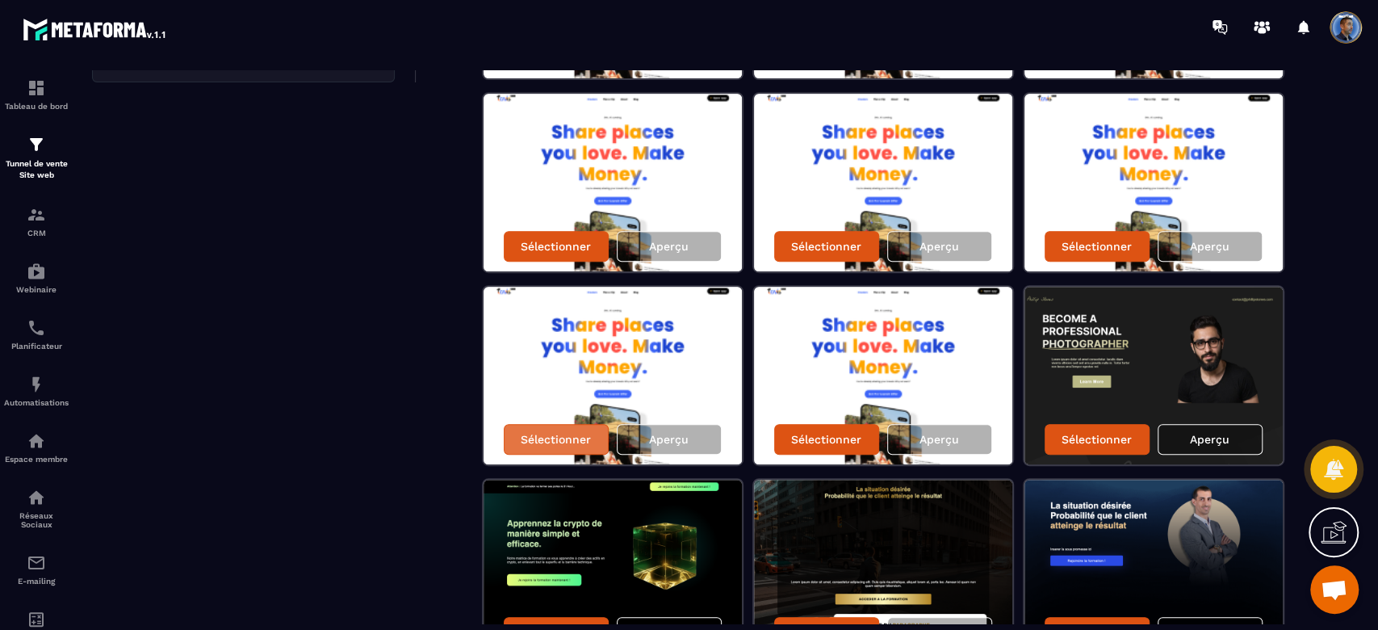
click at [568, 437] on p "Sélectionner" at bounding box center [556, 439] width 70 height 13
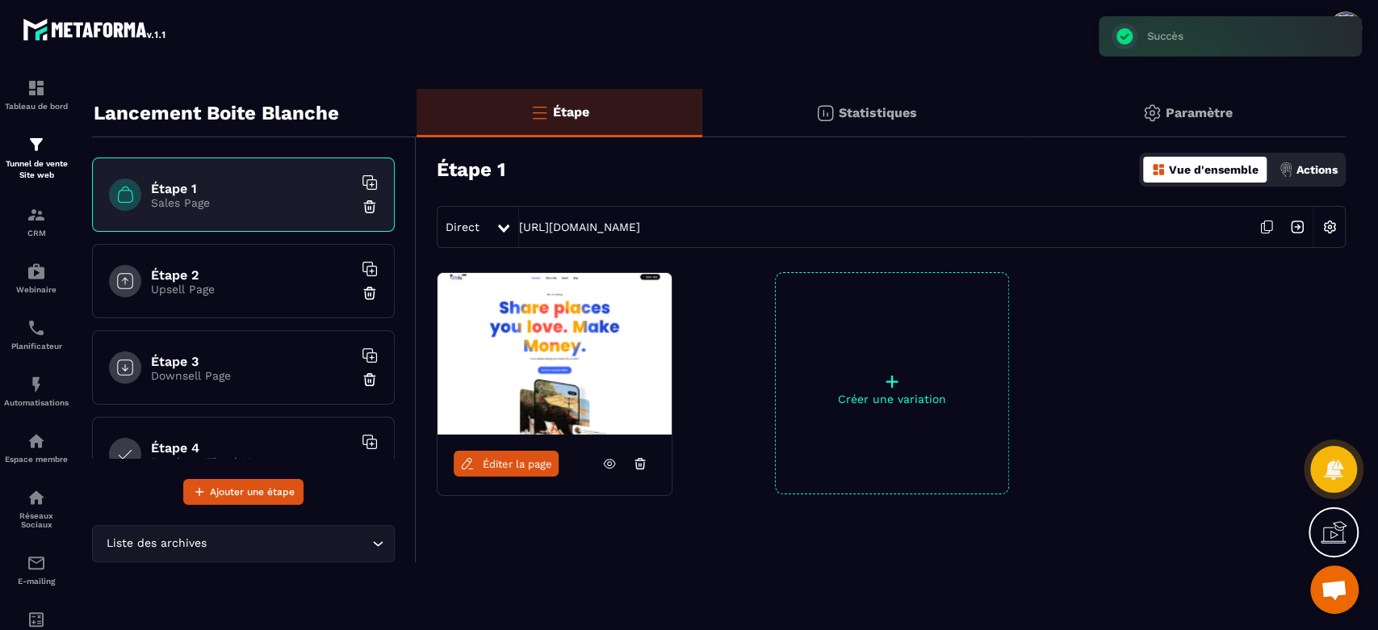
scroll to position [16, 0]
click at [516, 458] on span "Éditer la page" at bounding box center [517, 464] width 69 height 12
